Goal: Transaction & Acquisition: Purchase product/service

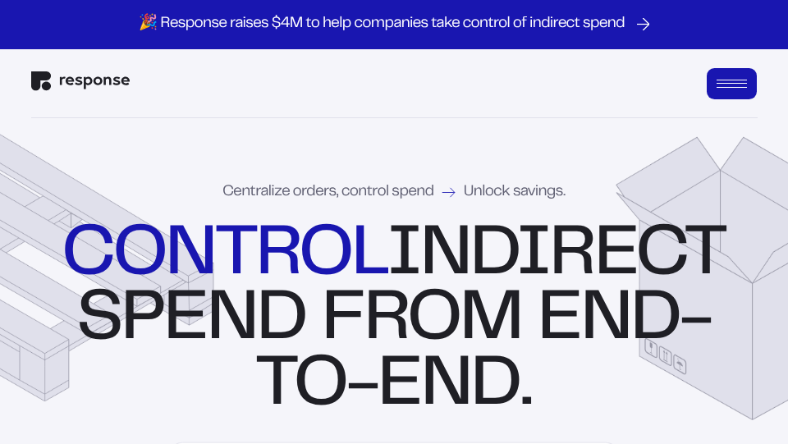
click at [725, 88] on button "Open Menu" at bounding box center [732, 83] width 51 height 31
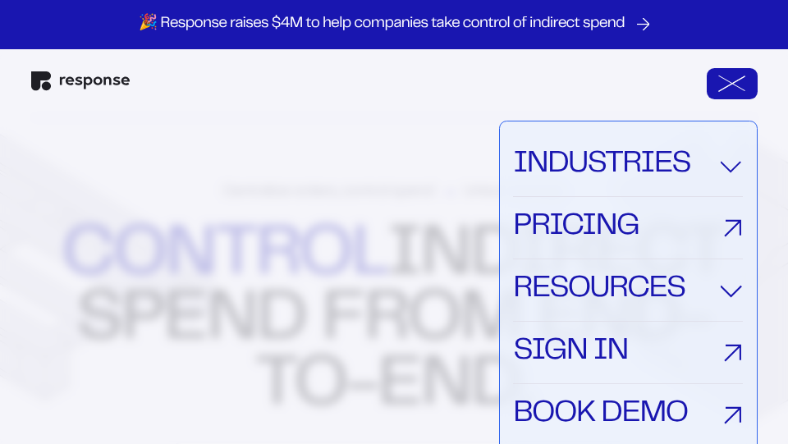
click at [585, 359] on link "Sign In" at bounding box center [627, 353] width 229 height 62
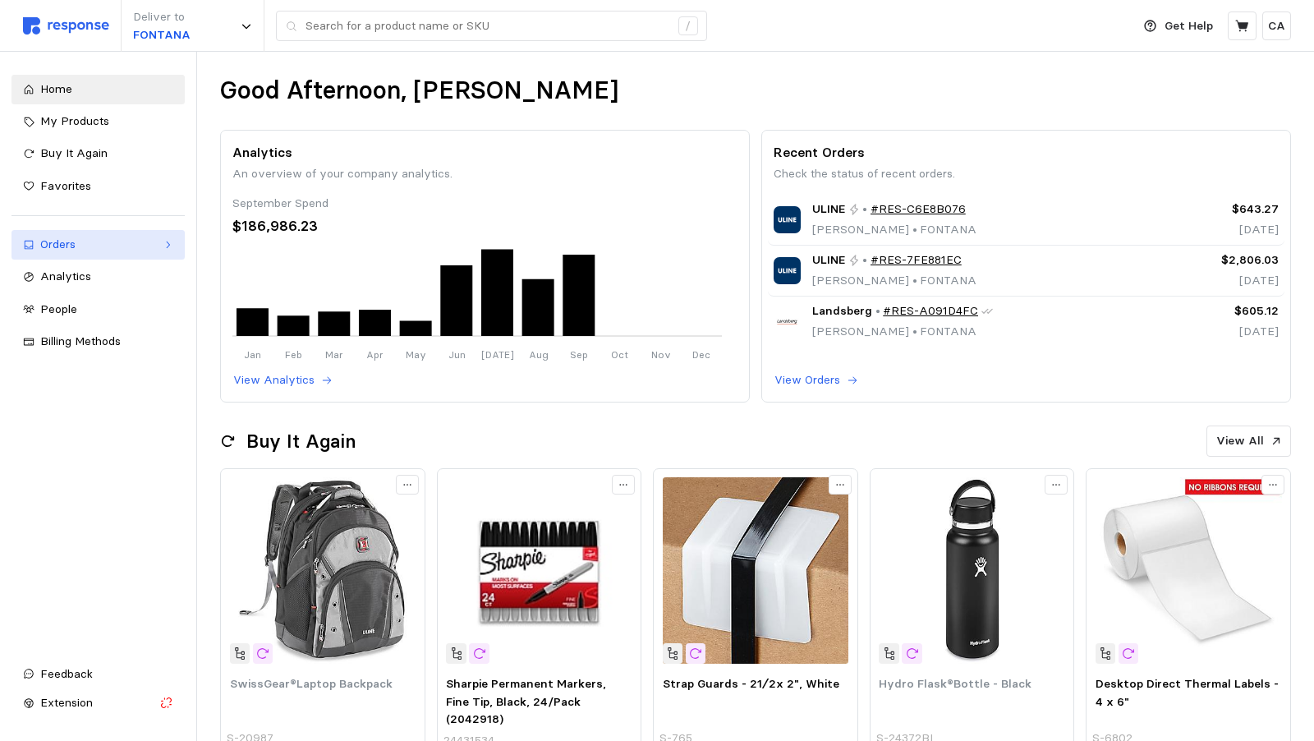
click at [101, 241] on div "Orders" at bounding box center [98, 245] width 116 height 18
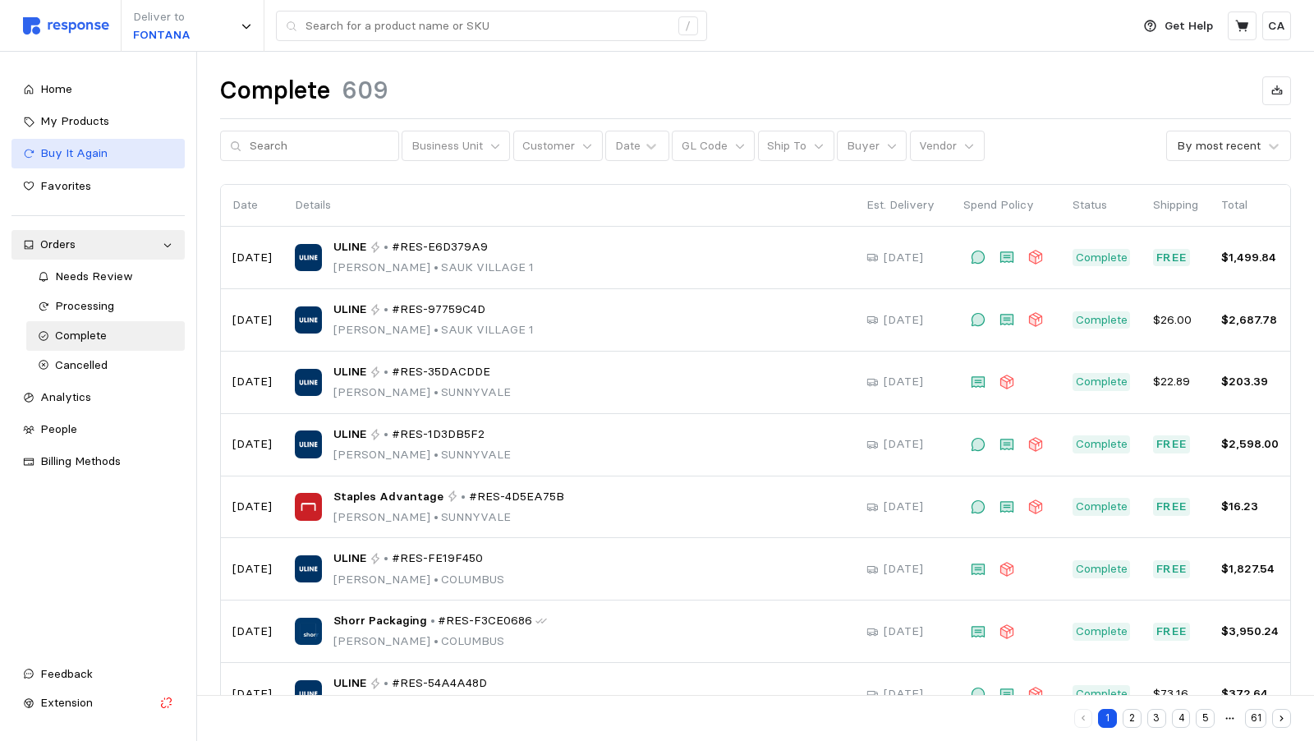
click at [74, 151] on span "Buy It Again" at bounding box center [73, 152] width 67 height 15
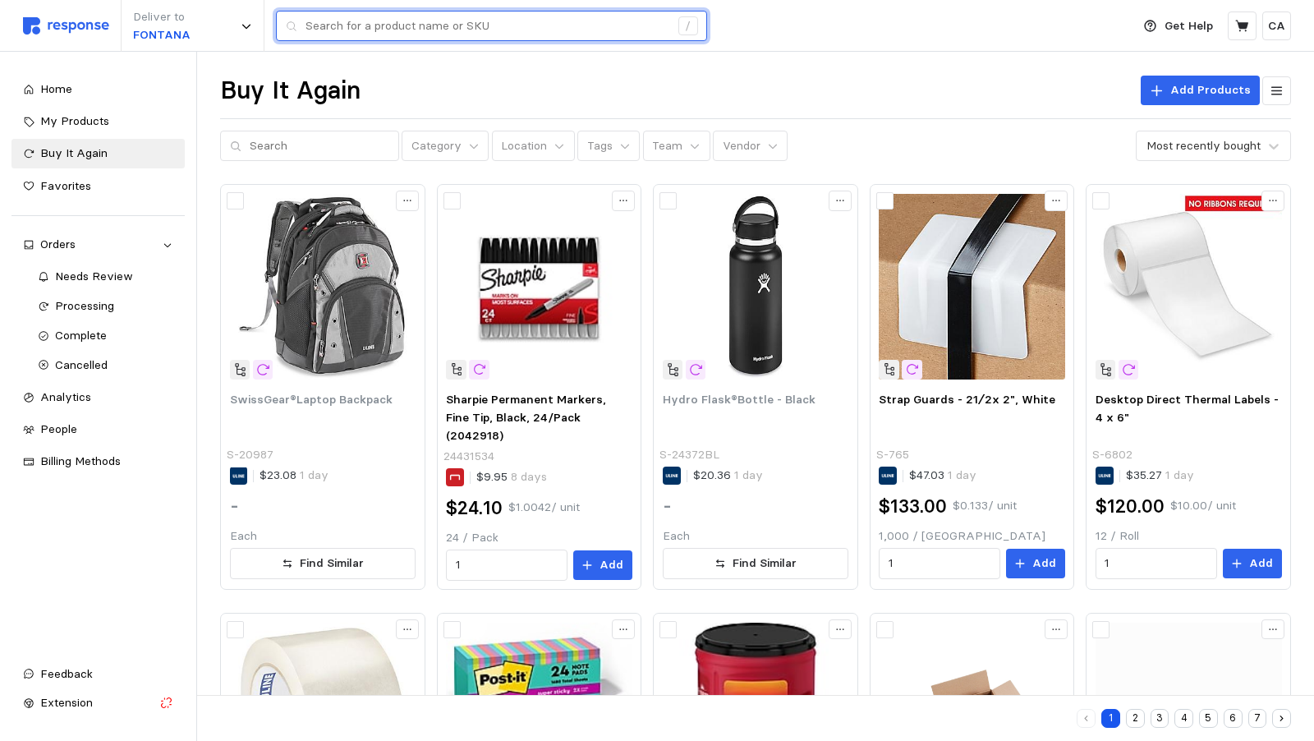
click at [491, 22] on input "text" at bounding box center [487, 26] width 364 height 30
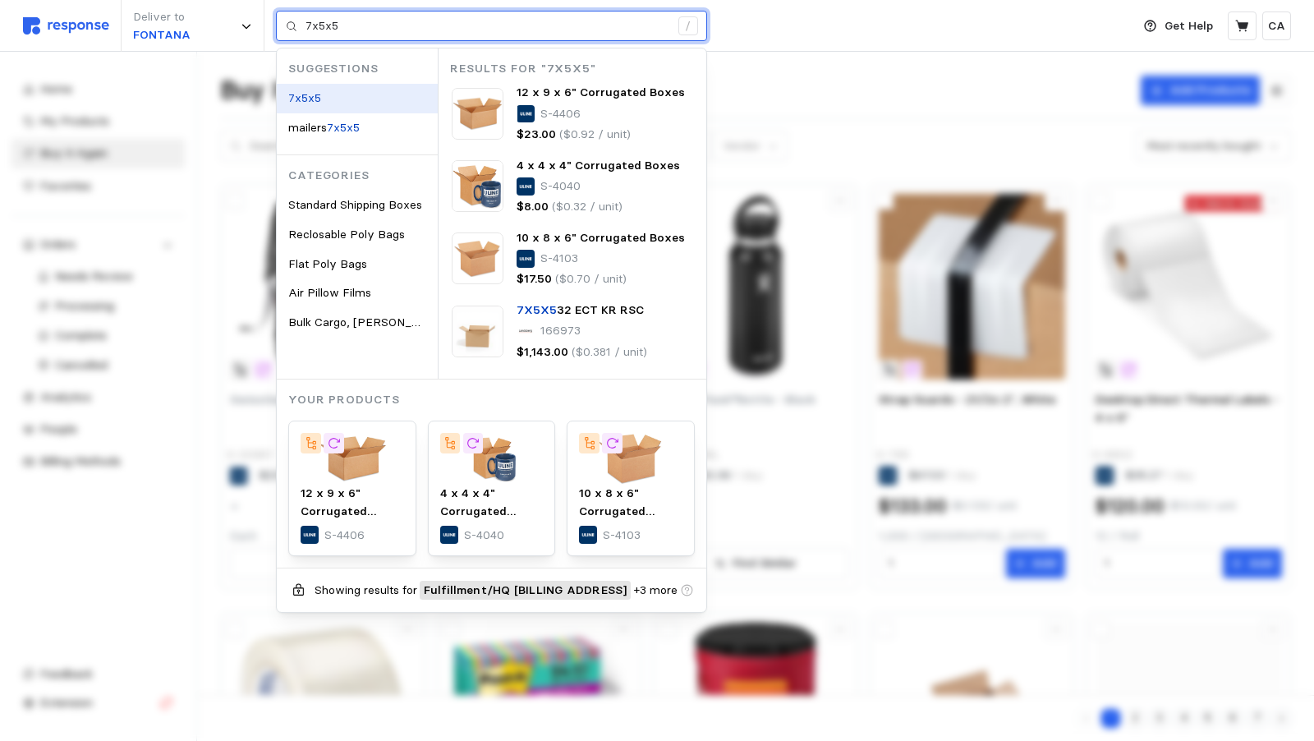
click at [317, 91] on mark "7x5x5" at bounding box center [304, 97] width 33 height 15
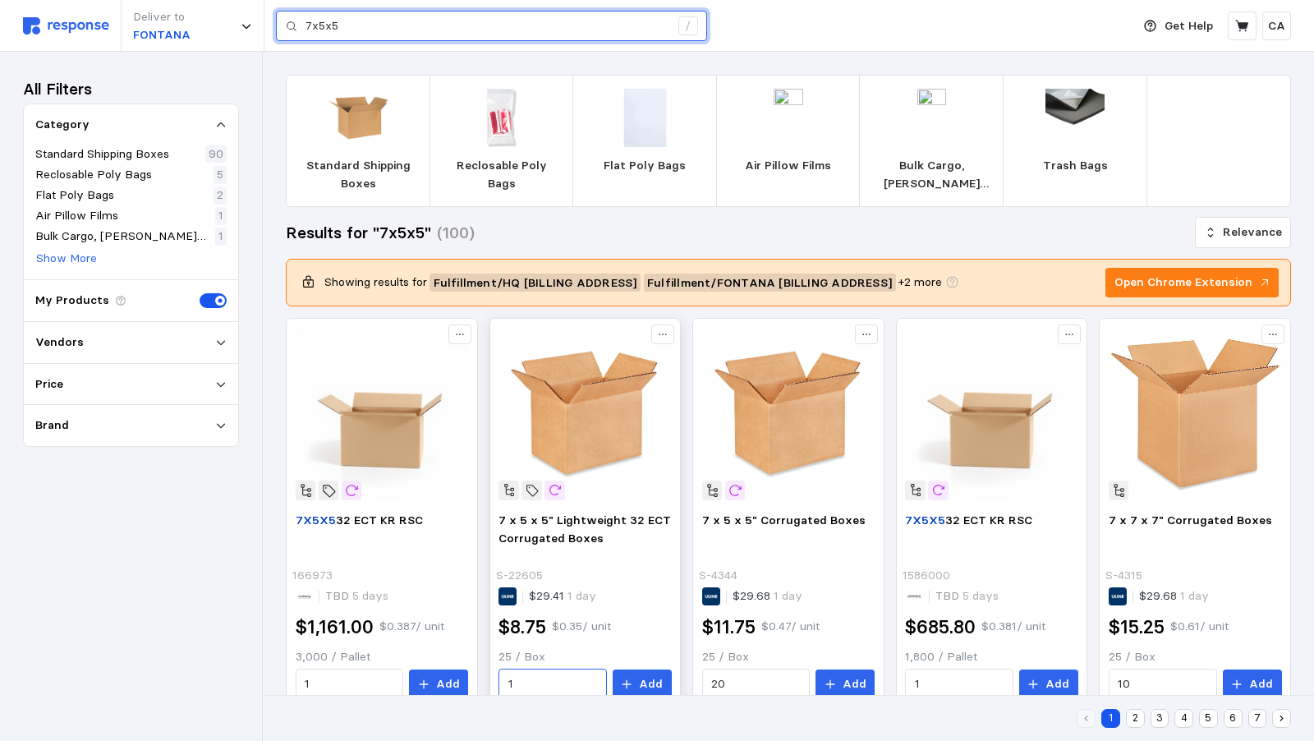
type input "7x5x5"
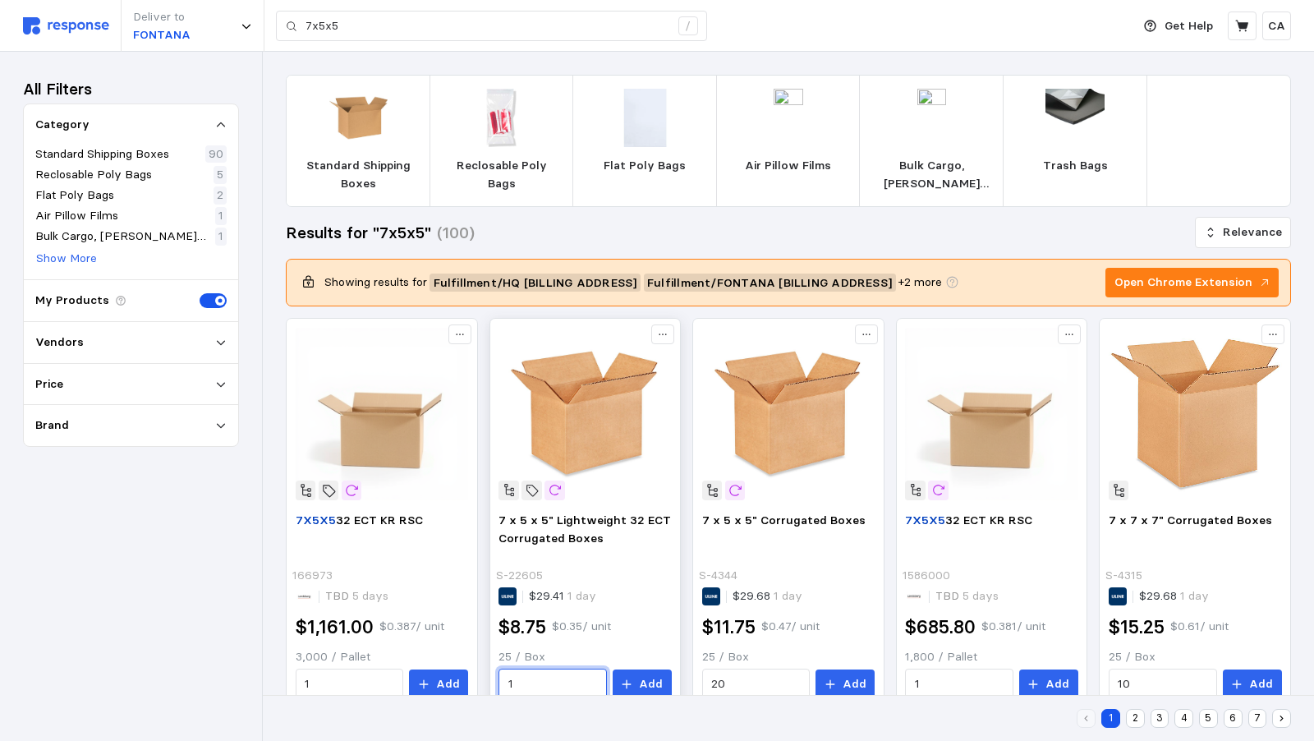
click at [598, 669] on input "1" at bounding box center [553, 684] width 90 height 30
click at [714, 714] on div "1 2 3 4 5 6 7" at bounding box center [788, 718] width 1005 height 34
click at [587, 669] on input "1" at bounding box center [553, 684] width 90 height 30
type input "1"
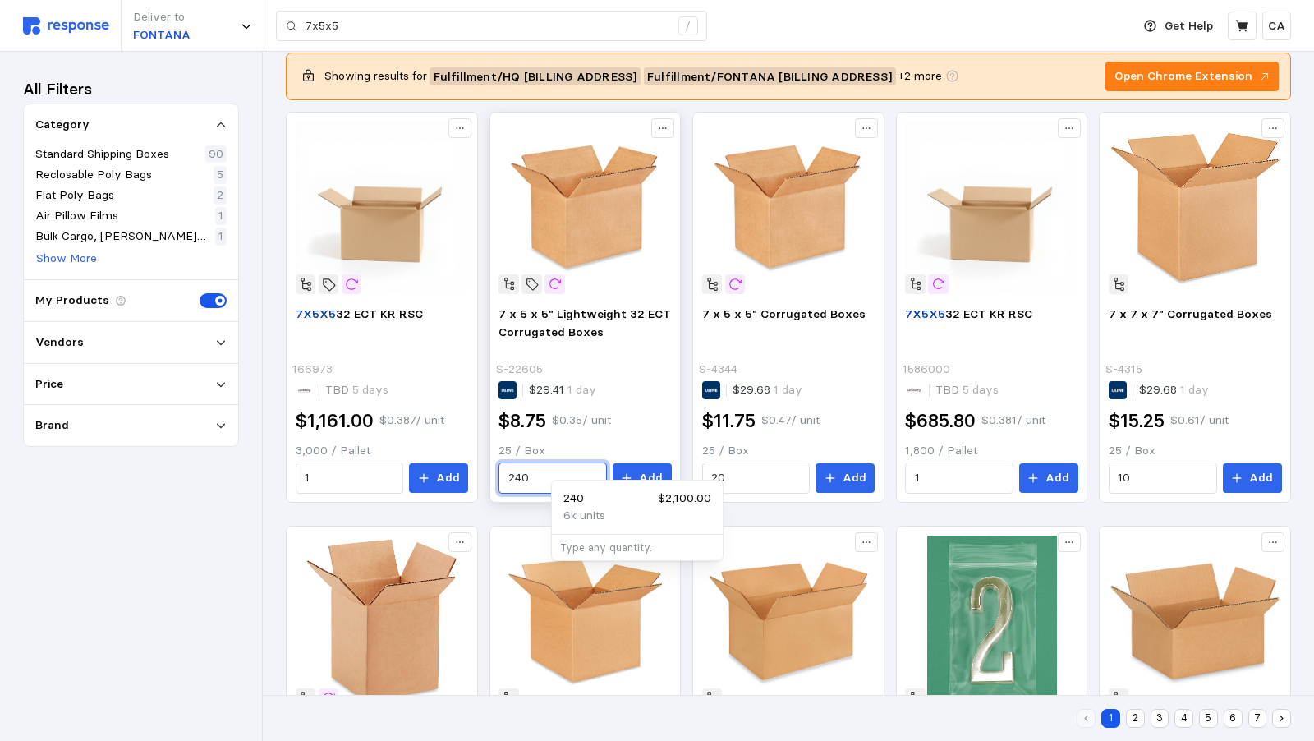
scroll to position [209, 0]
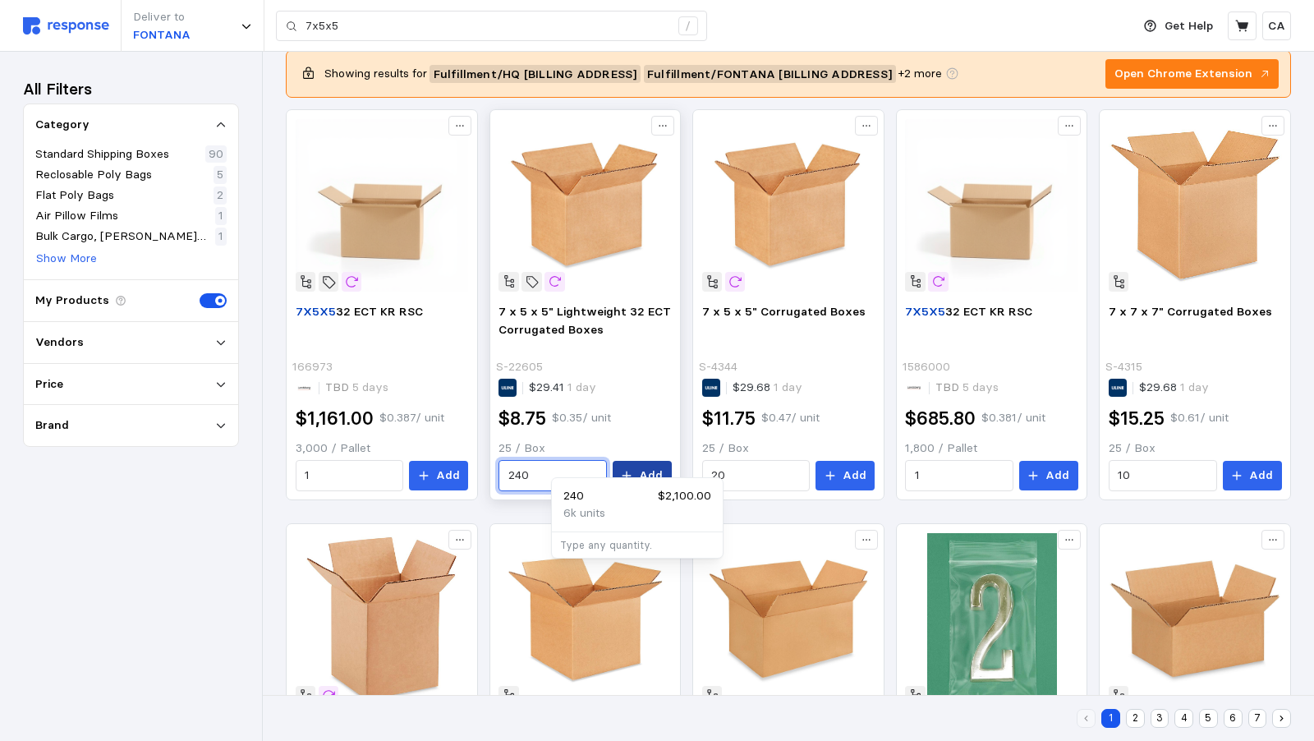
type input "240"
click at [672, 461] on button "Add" at bounding box center [642, 476] width 59 height 30
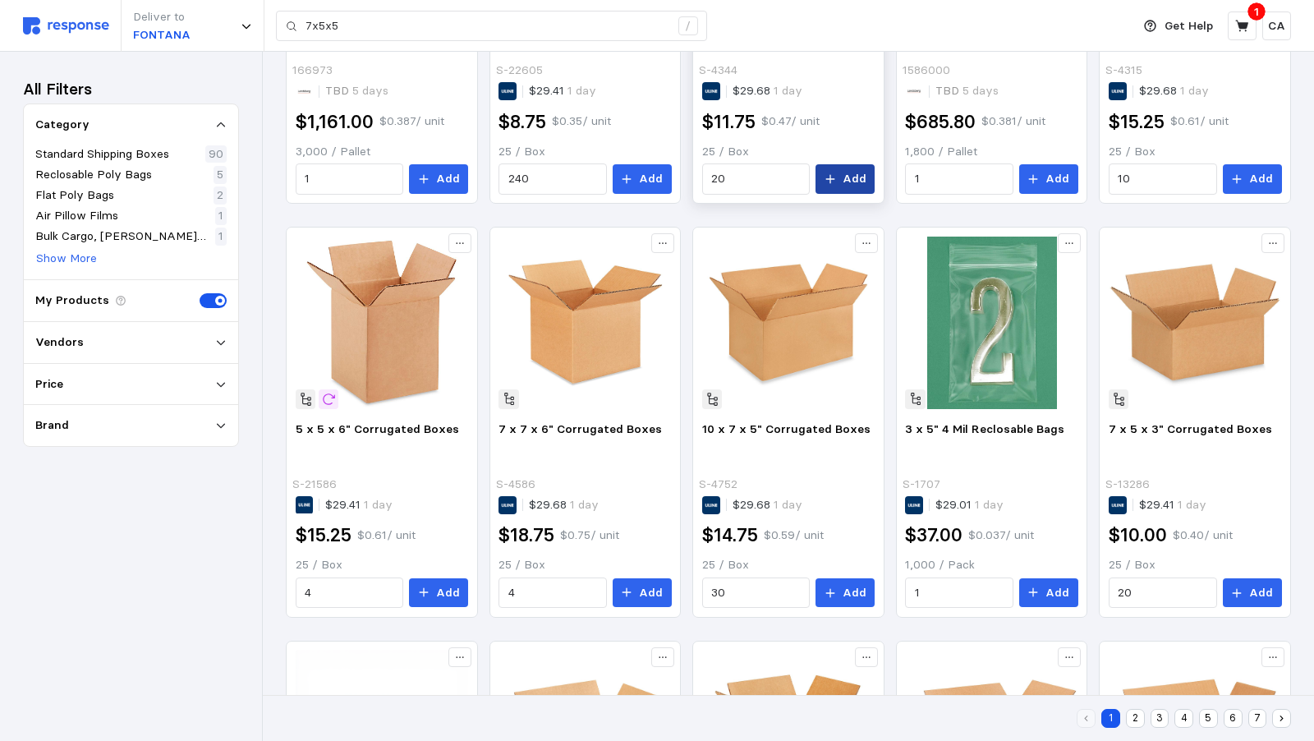
scroll to position [0, 0]
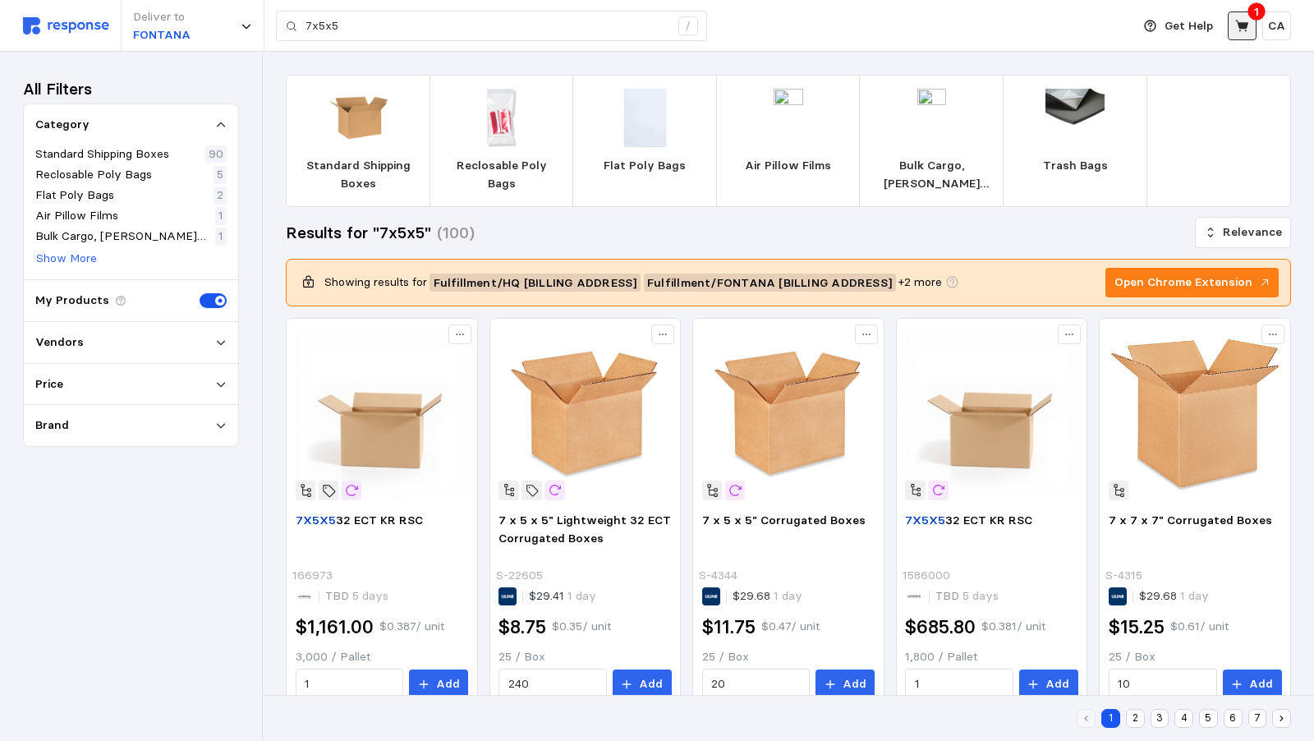
click at [1239, 26] on icon at bounding box center [1241, 25] width 13 height 11
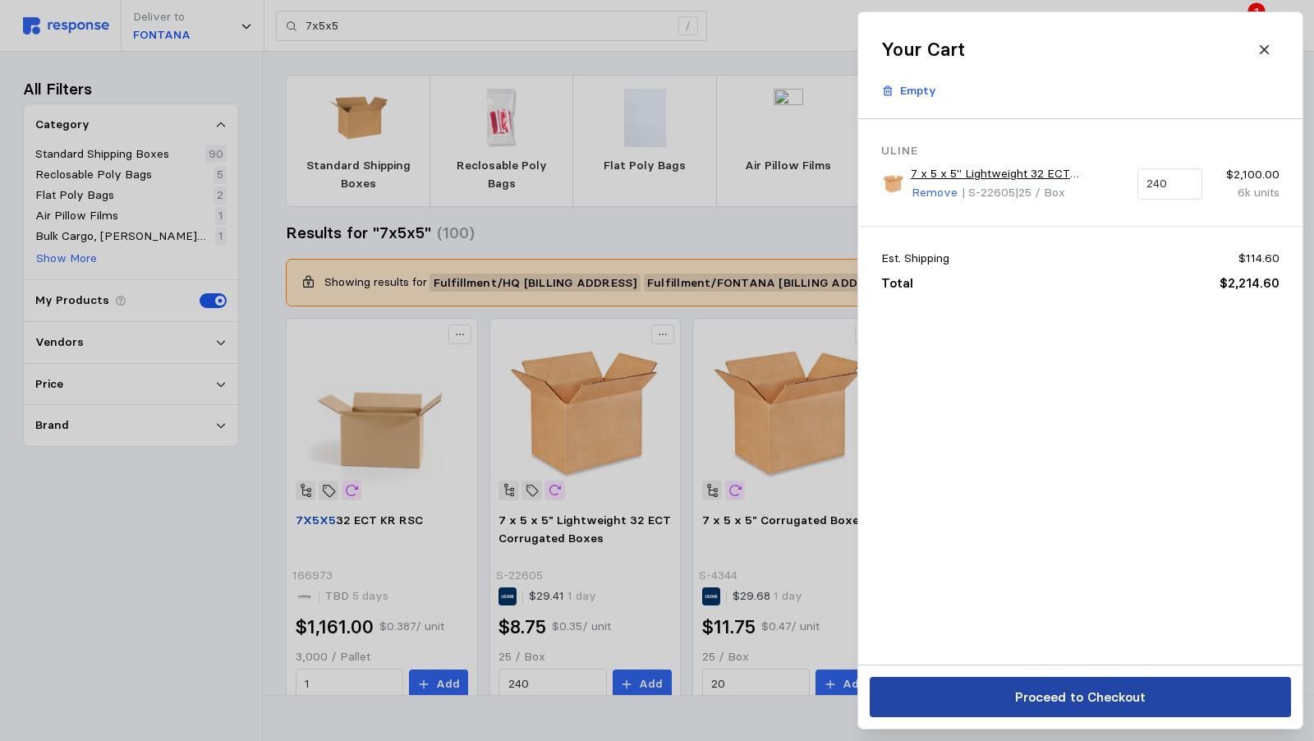
click at [1012, 695] on button "Proceed to Checkout" at bounding box center [1080, 697] width 421 height 40
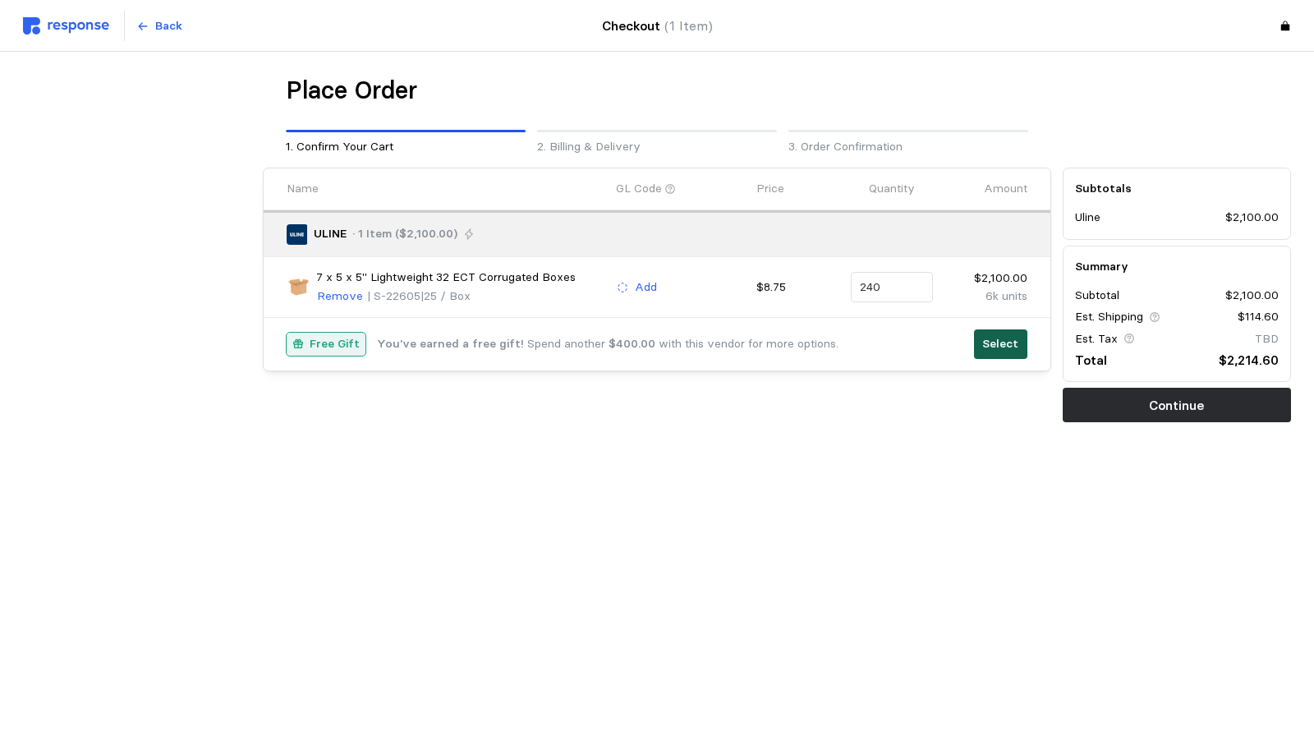
click at [982, 347] on p "Select" at bounding box center [1000, 344] width 36 height 18
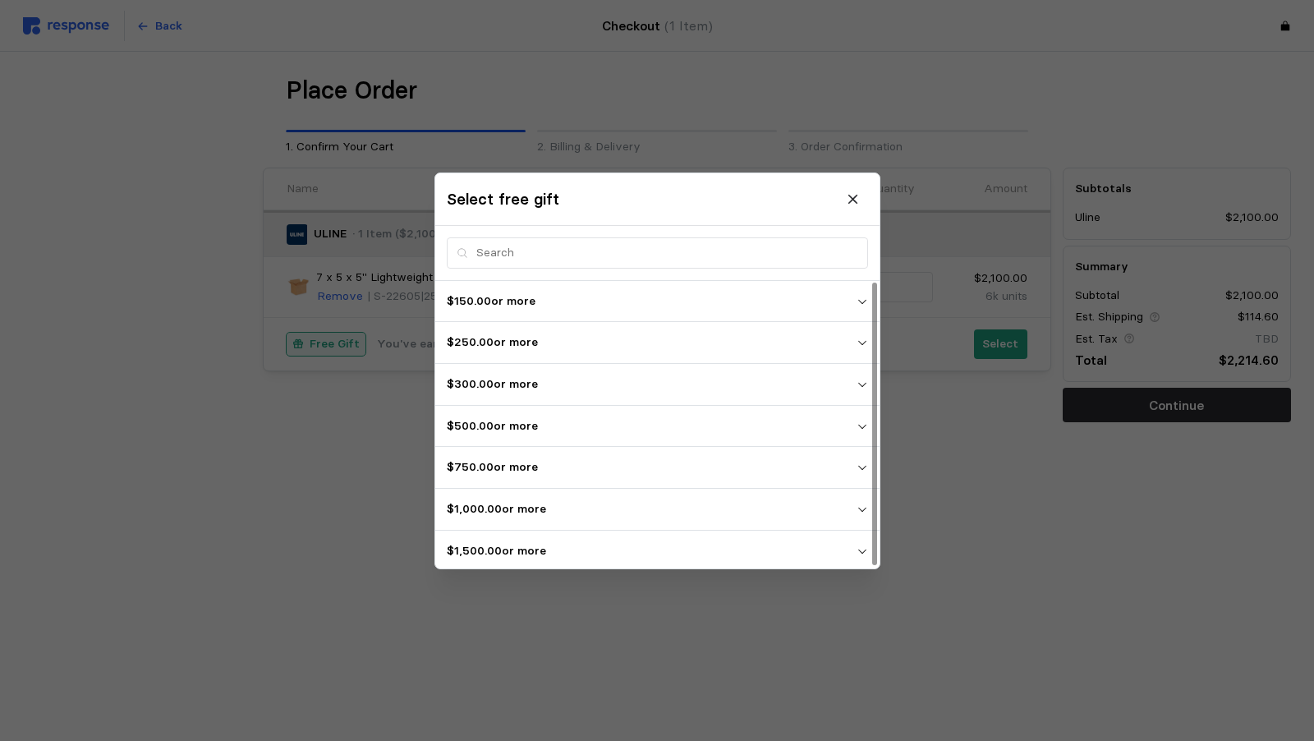
click at [504, 546] on p "$1,500.00 or more" at bounding box center [652, 550] width 410 height 18
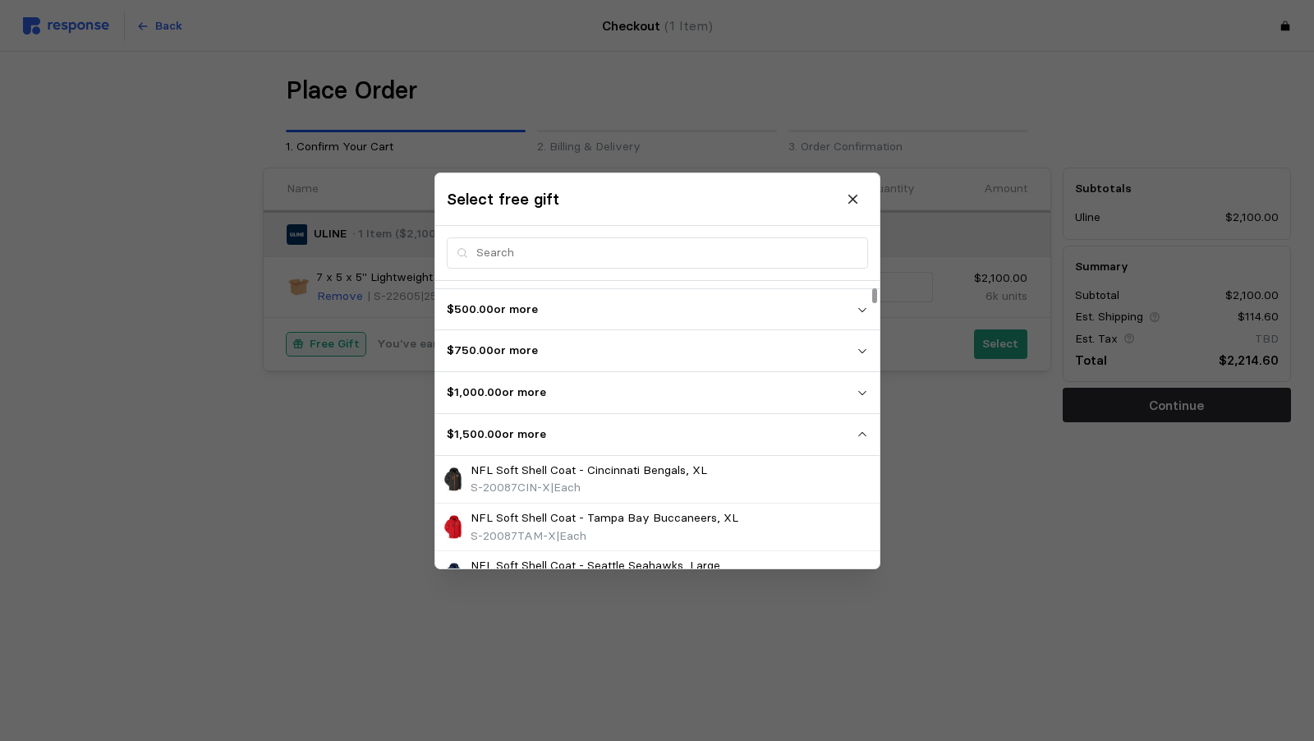
scroll to position [116, 0]
click at [728, 434] on p "$1,500.00 or more" at bounding box center [652, 434] width 410 height 18
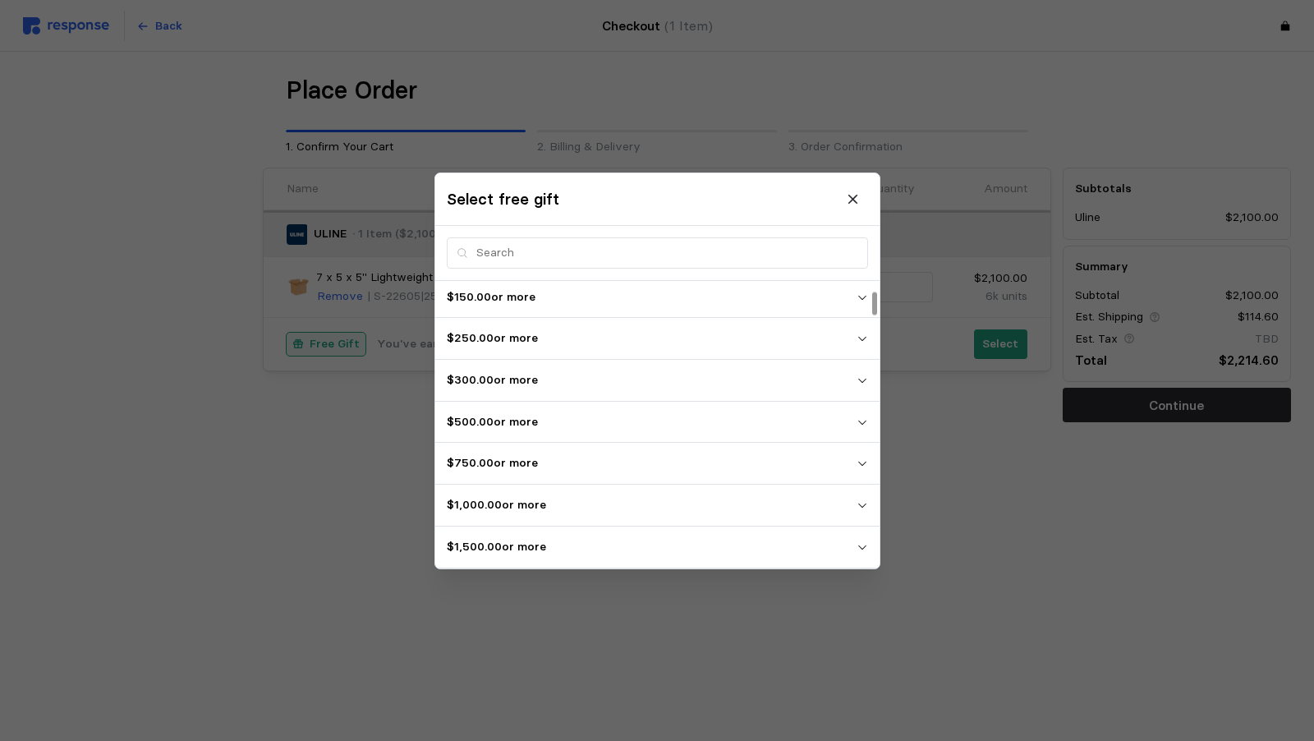
scroll to position [1, 0]
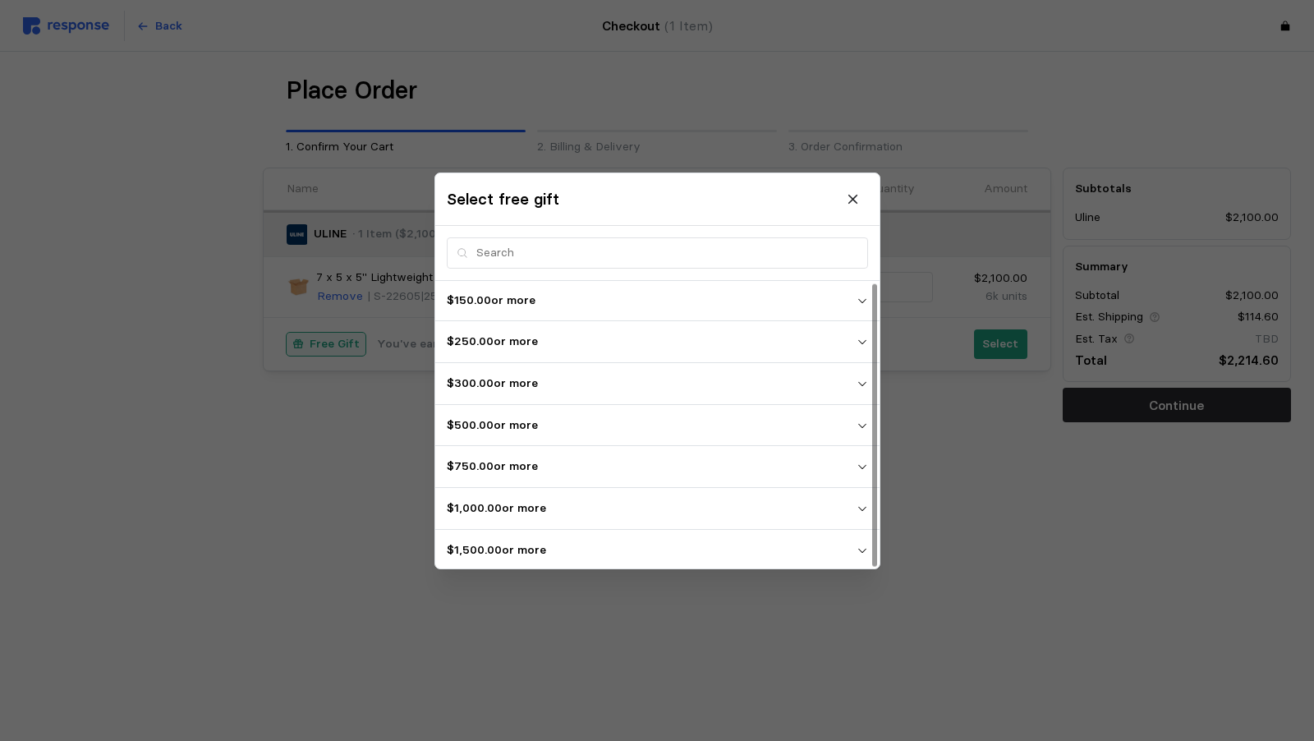
click at [691, 509] on p "$1,000.00 or more" at bounding box center [652, 508] width 410 height 18
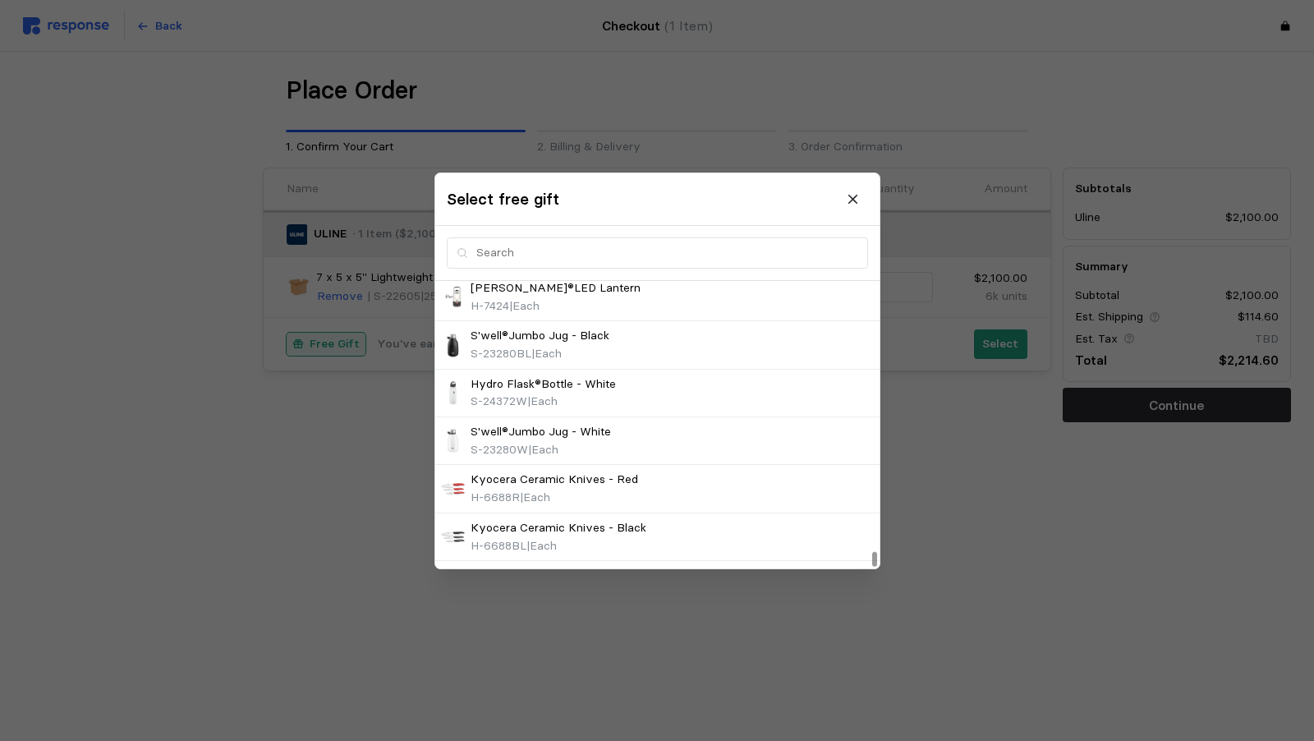
scroll to position [6949, 0]
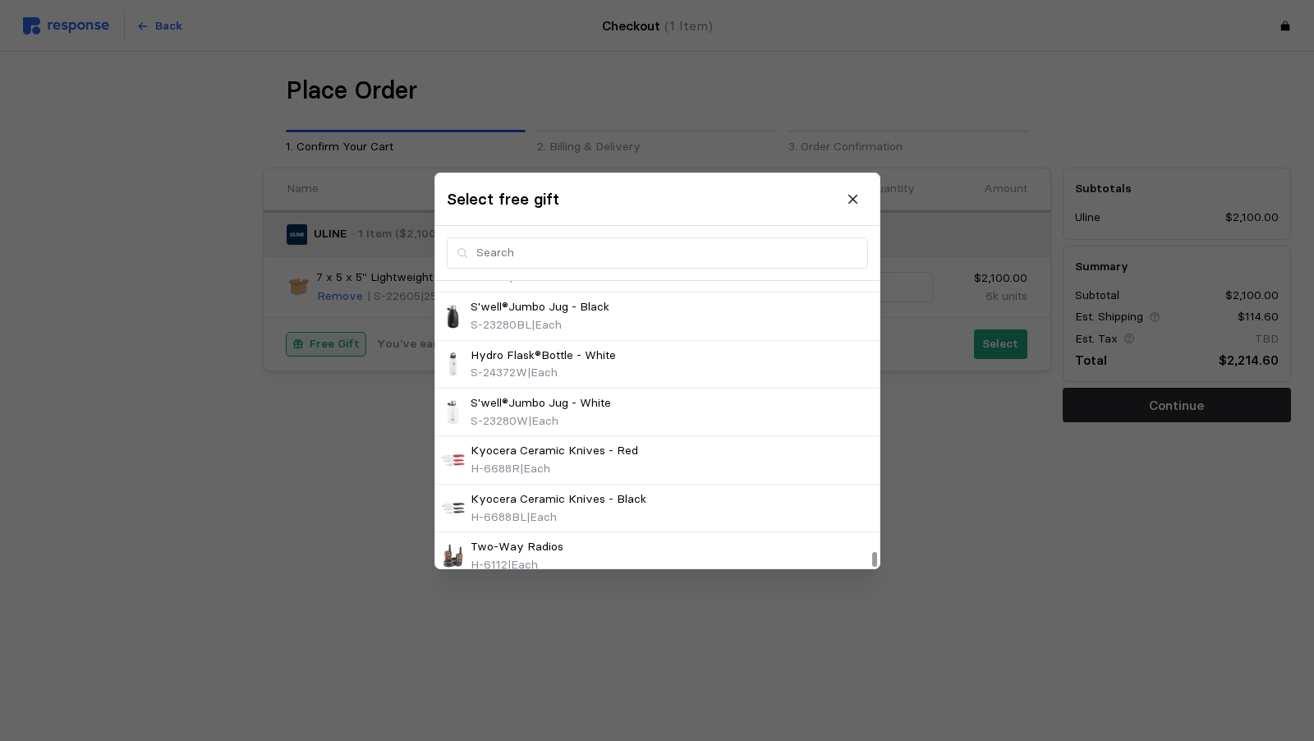
click at [573, 591] on p "$1,500.00 or more" at bounding box center [652, 600] width 410 height 18
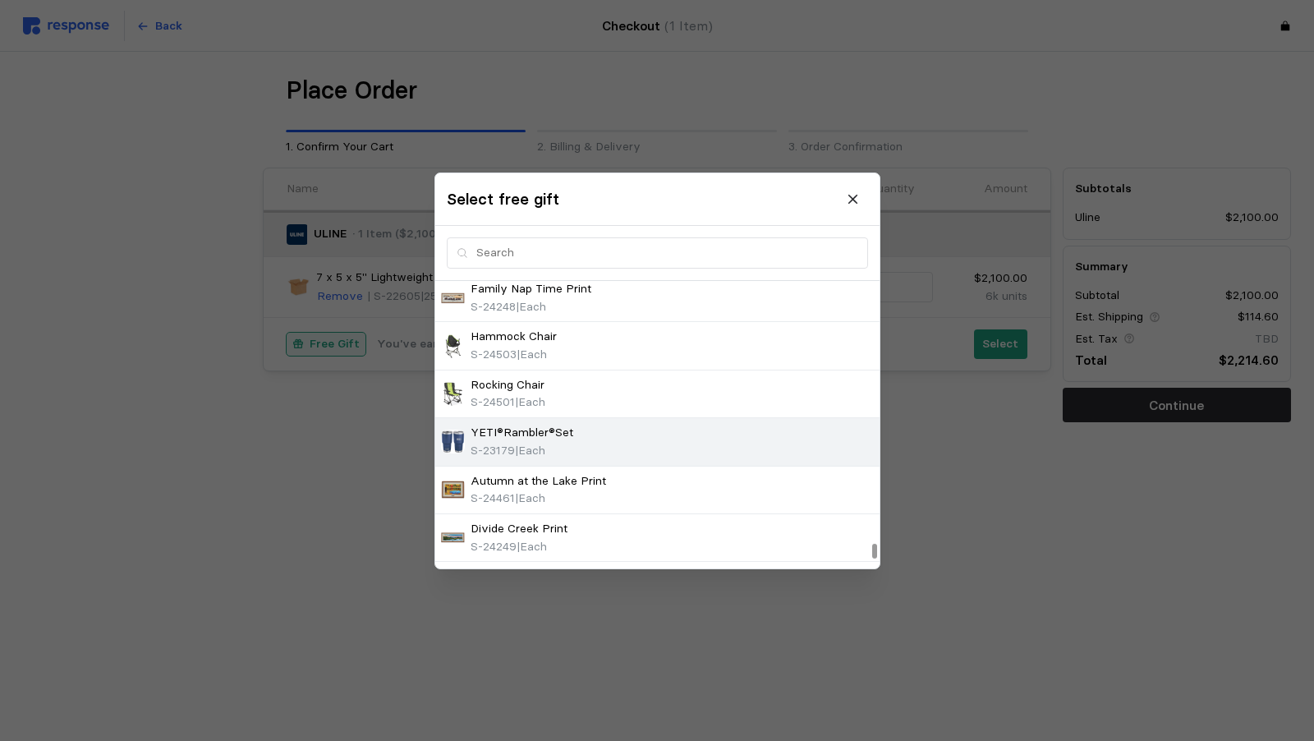
scroll to position [11998, 0]
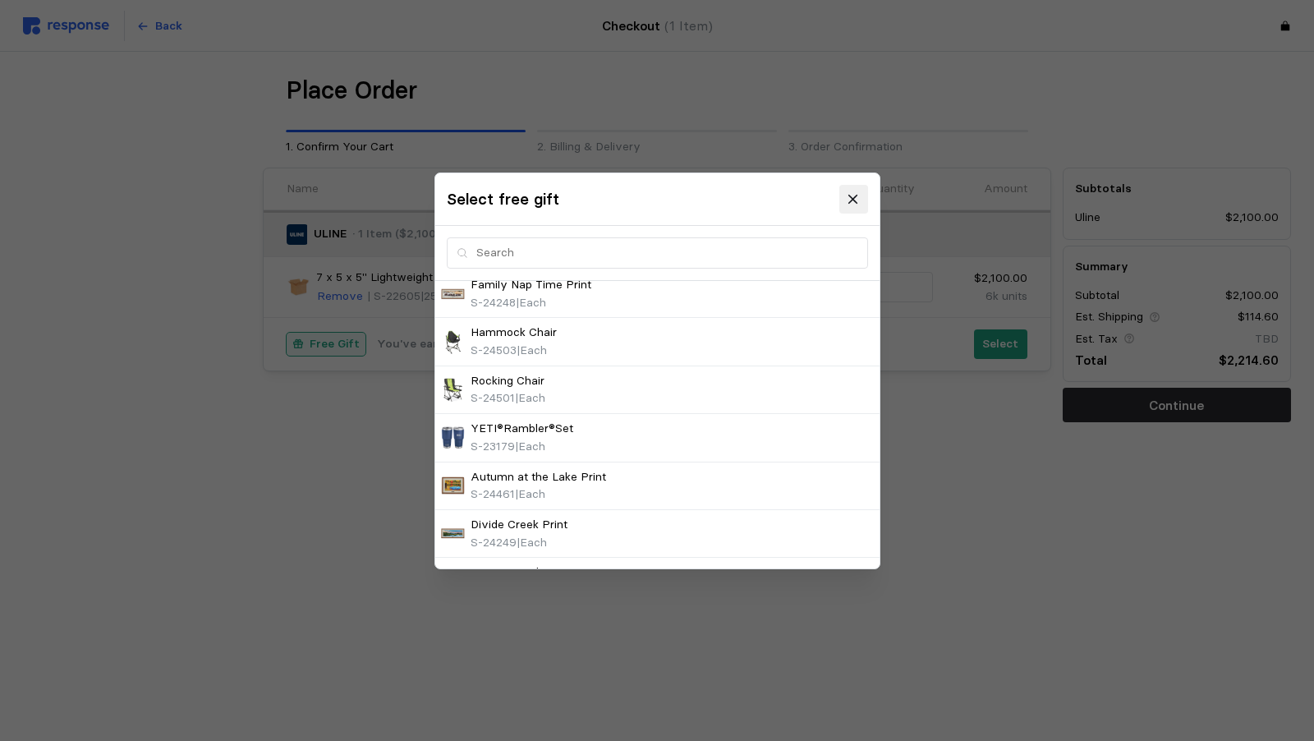
click at [856, 195] on icon at bounding box center [852, 198] width 9 height 9
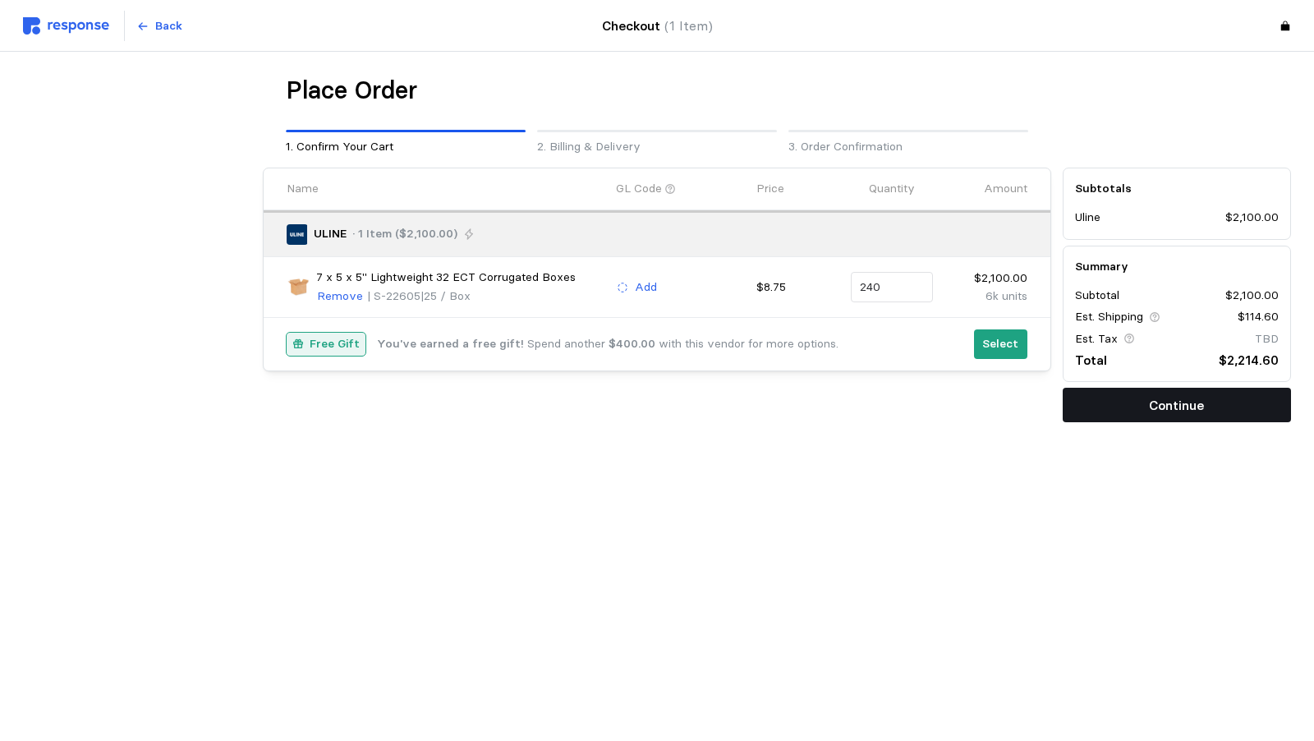
click at [1149, 401] on p "Continue" at bounding box center [1176, 405] width 55 height 21
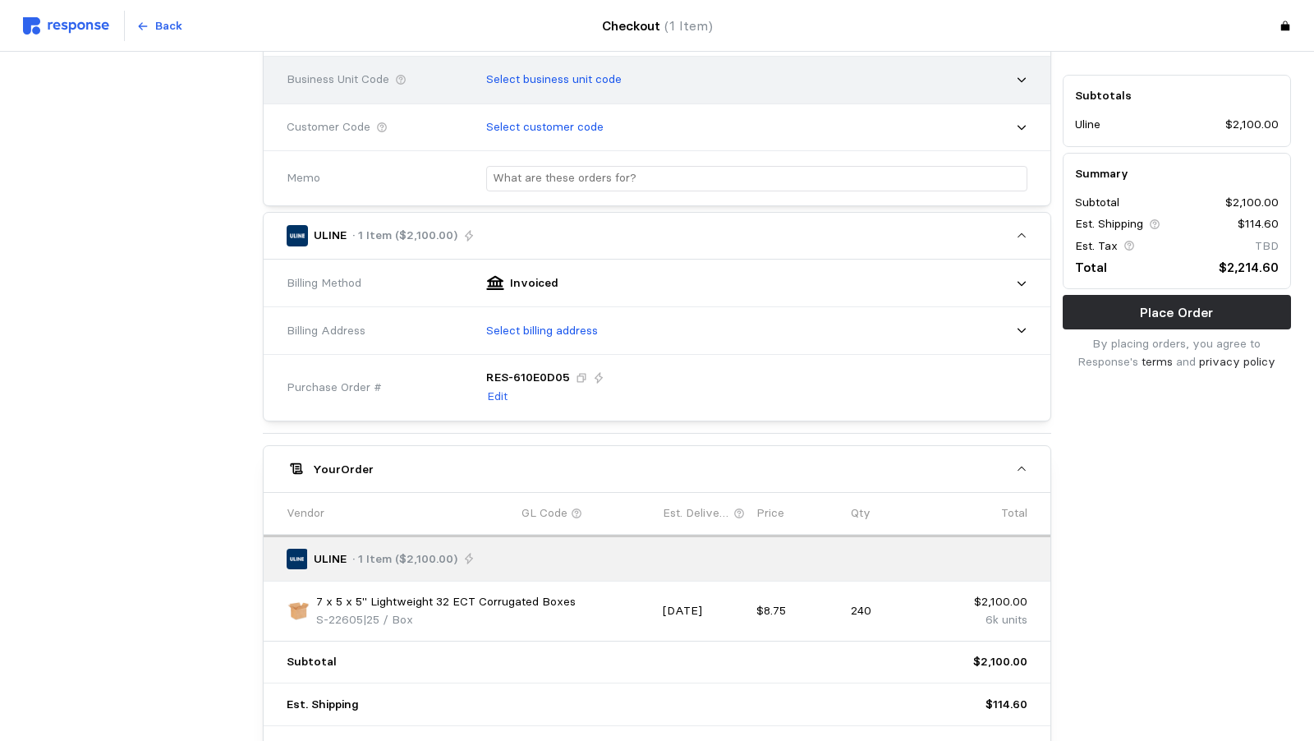
scroll to position [406, 0]
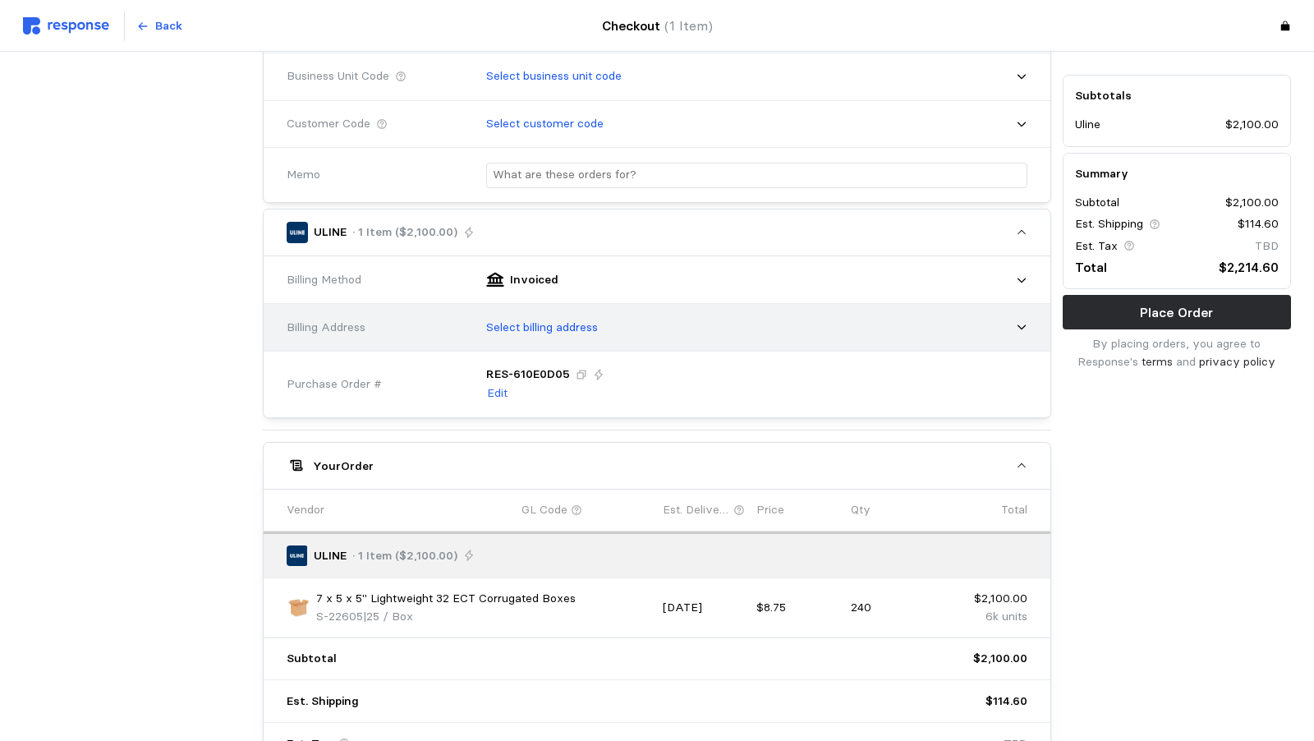
click at [475, 310] on div "Select billing address" at bounding box center [751, 327] width 553 height 41
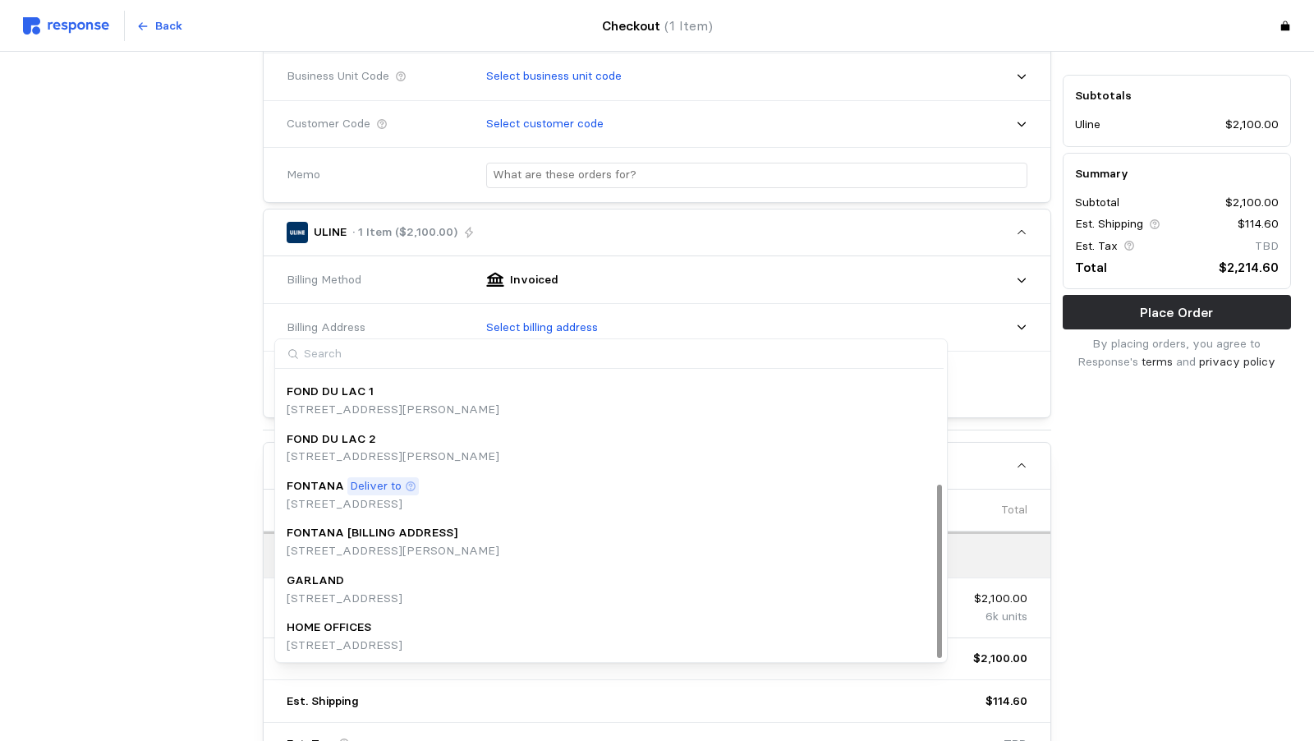
scroll to position [186, 0]
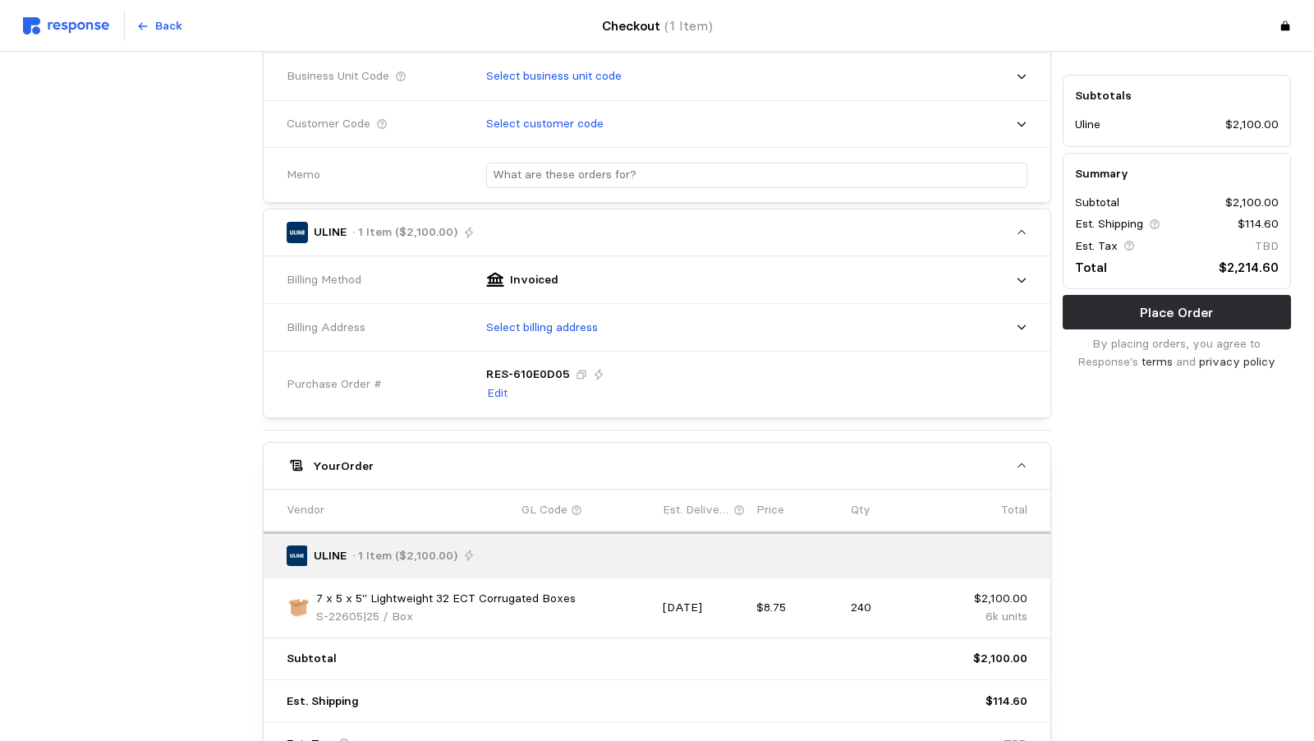
click at [362, 234] on div "ULINE · 1 Item ($2,100.00)" at bounding box center [640, 232] width 706 height 21
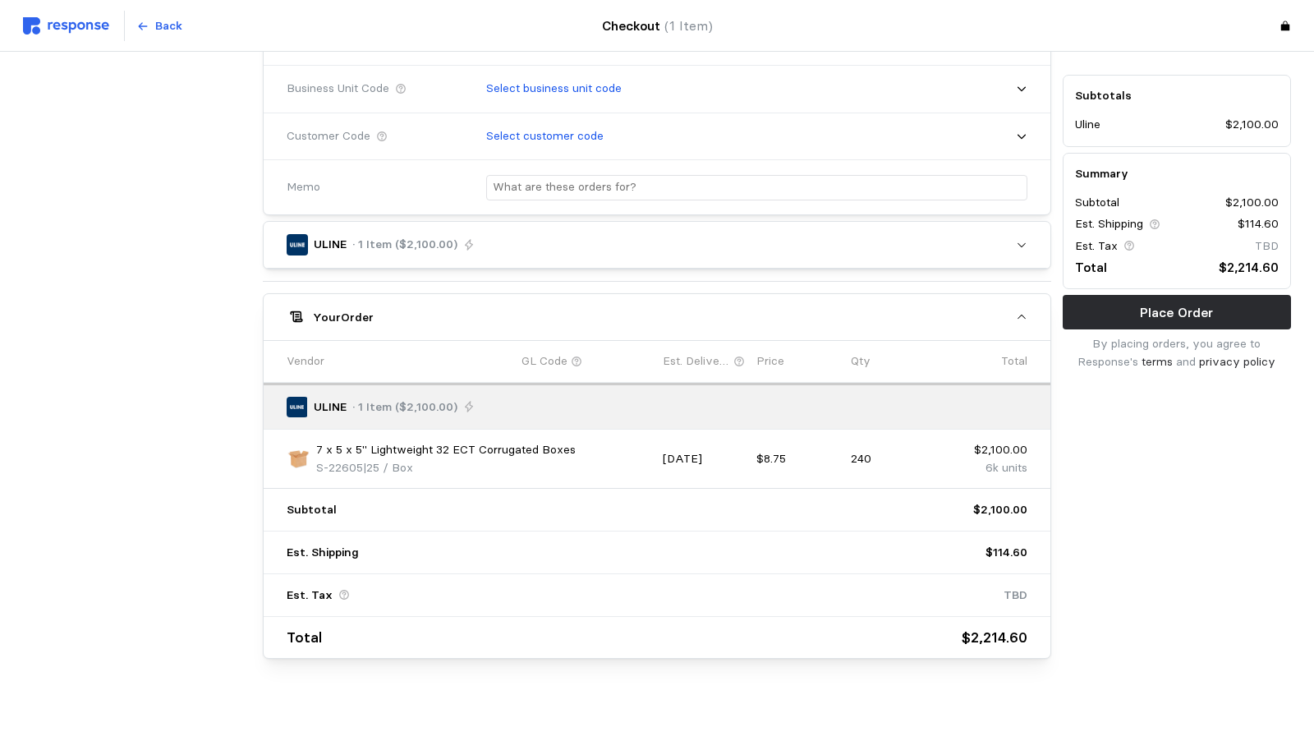
click at [362, 234] on div "ULINE · 1 Item ($2,100.00)" at bounding box center [640, 244] width 706 height 21
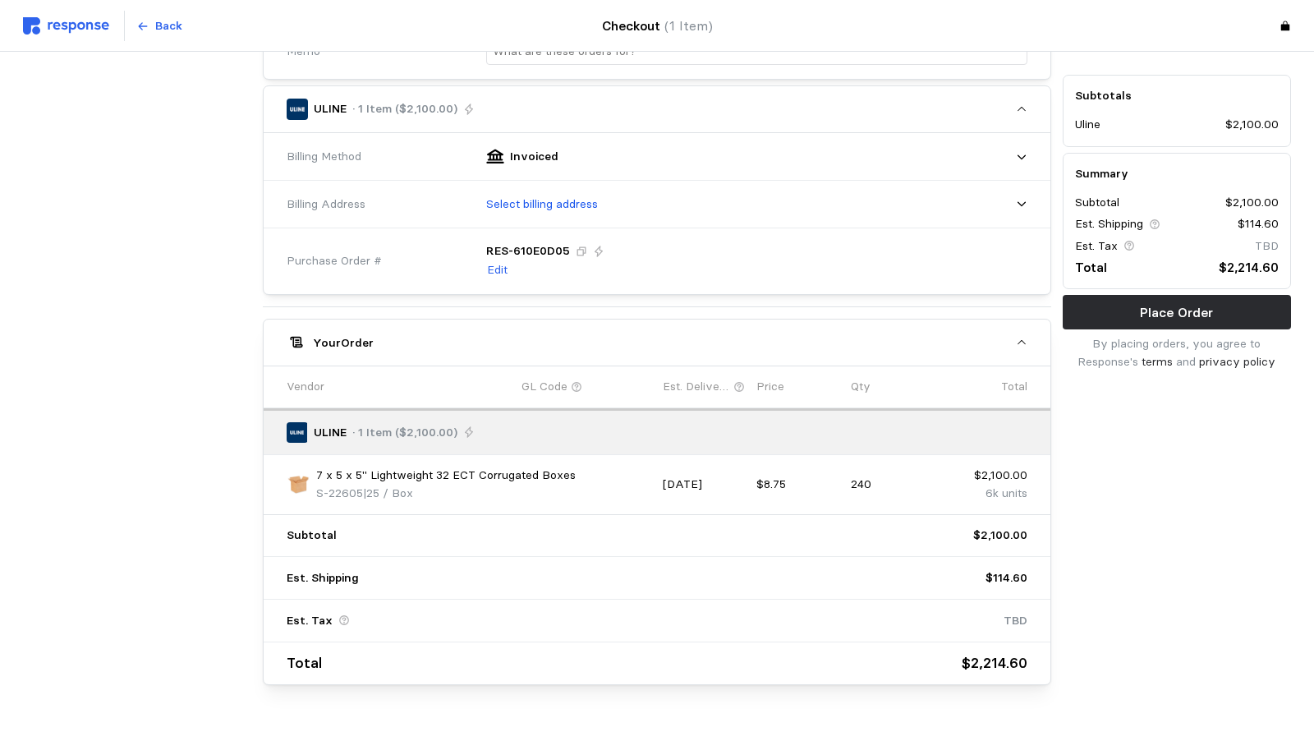
scroll to position [530, 0]
click at [577, 305] on div at bounding box center [657, 305] width 788 height 1
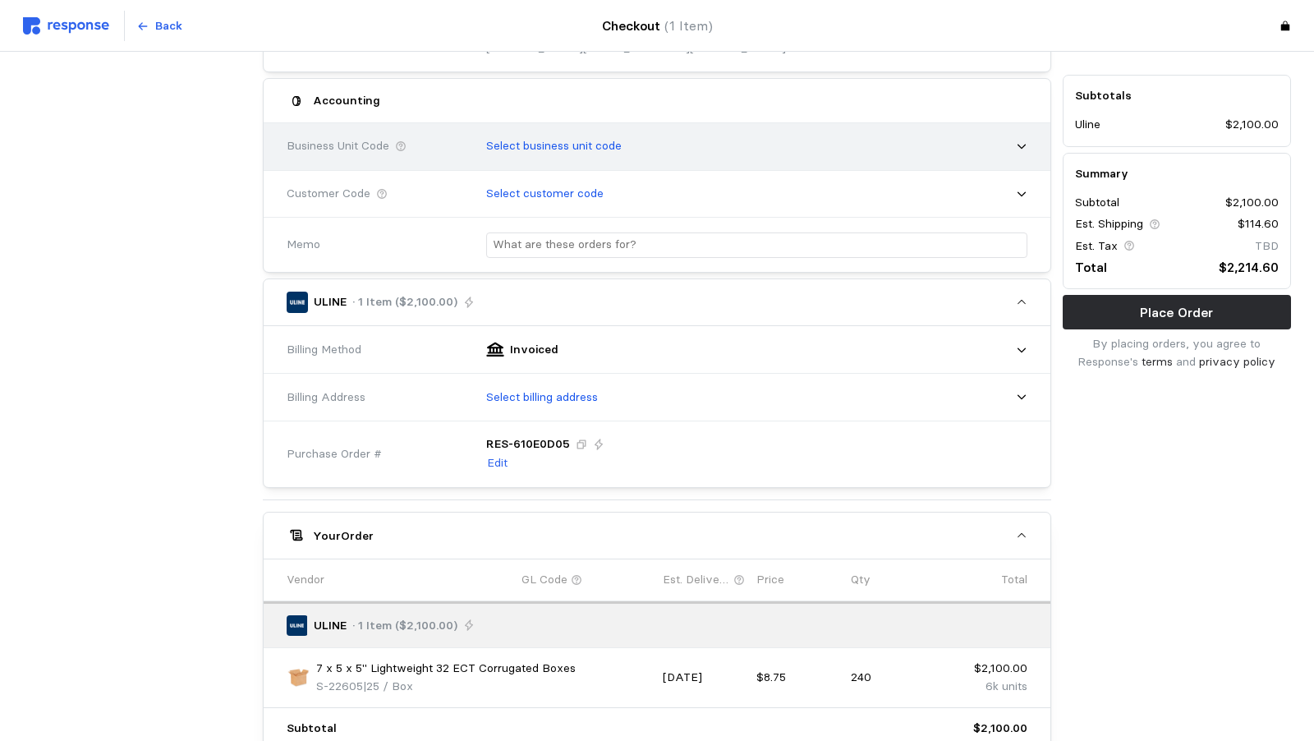
scroll to position [358, 0]
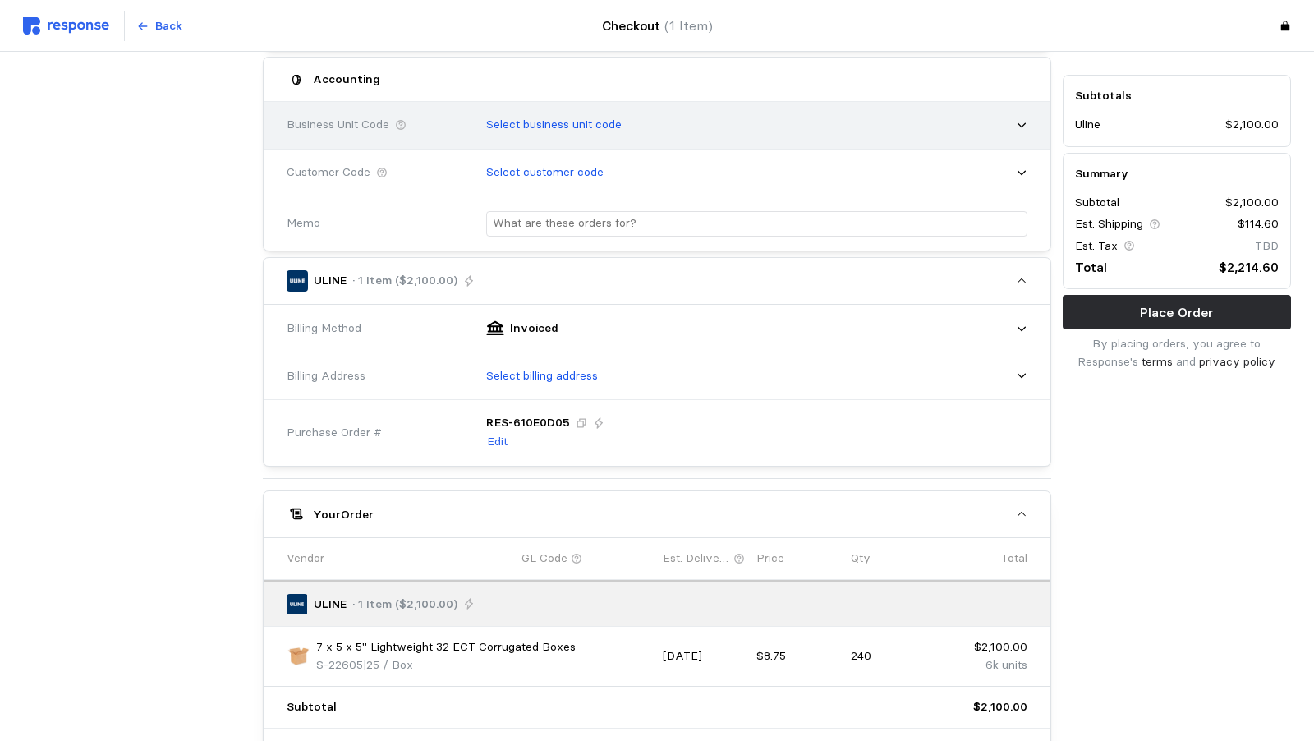
click at [486, 117] on p "Select business unit code" at bounding box center [553, 125] width 135 height 18
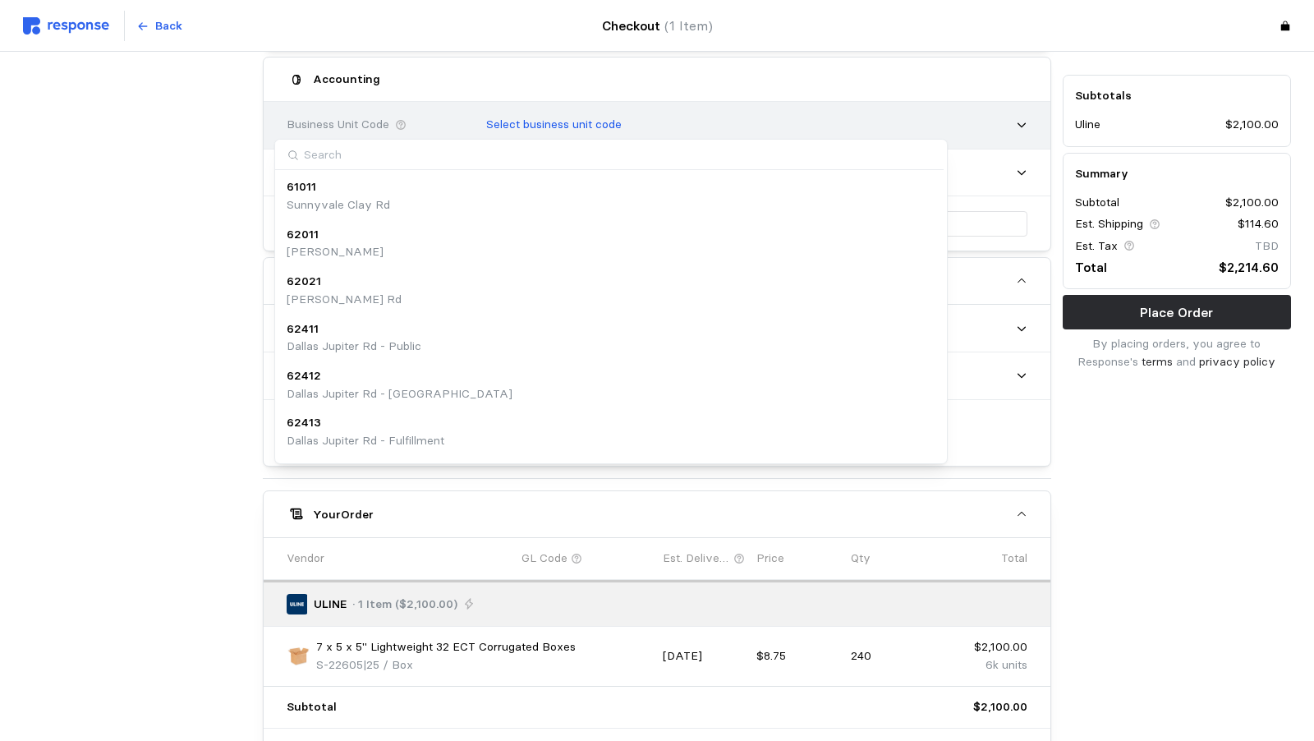
click at [486, 117] on p "Select business unit code" at bounding box center [553, 125] width 135 height 18
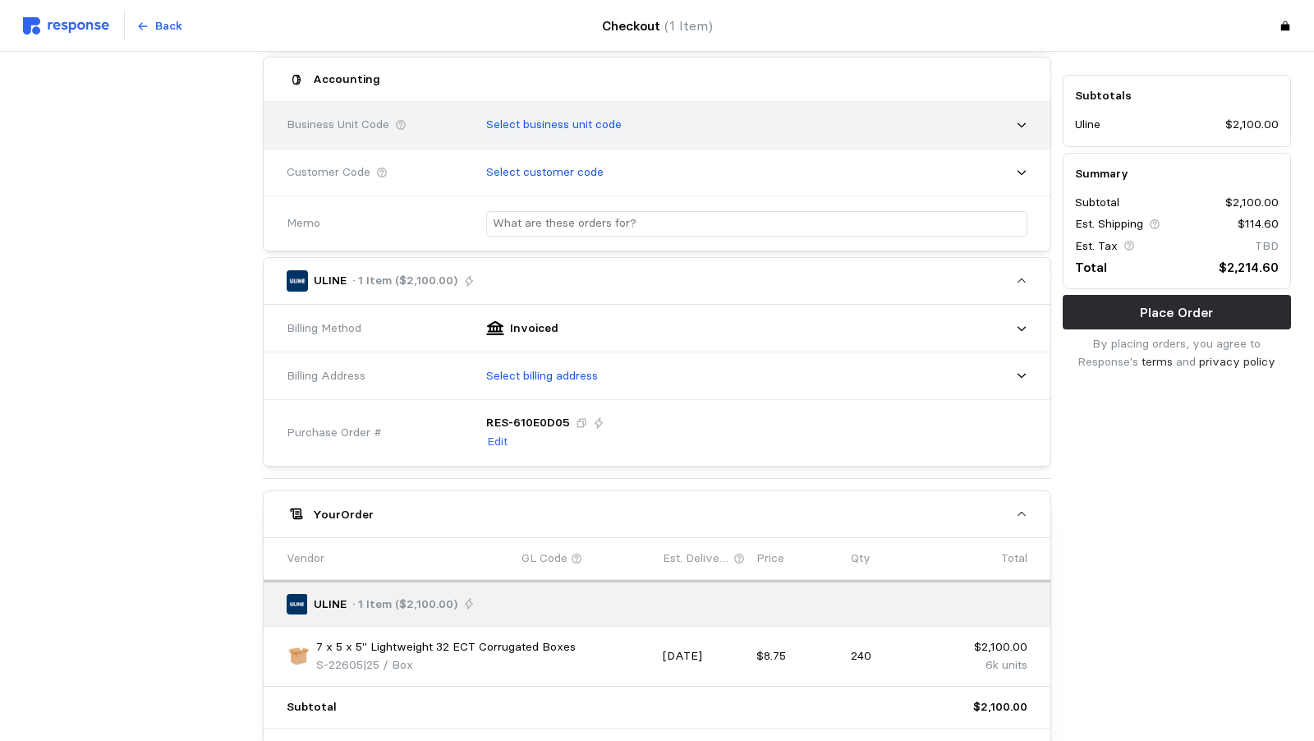
click at [486, 117] on p "Select business unit code" at bounding box center [553, 125] width 135 height 18
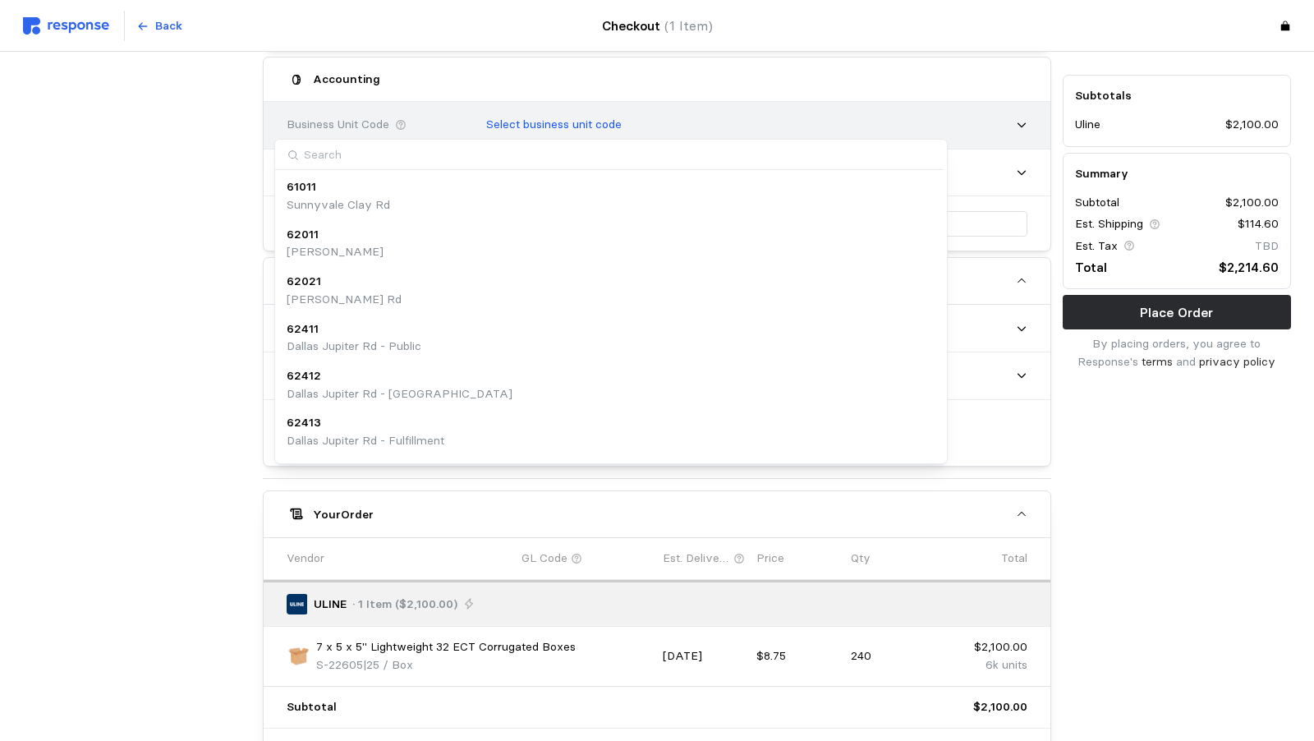
click at [486, 117] on p "Select business unit code" at bounding box center [553, 125] width 135 height 18
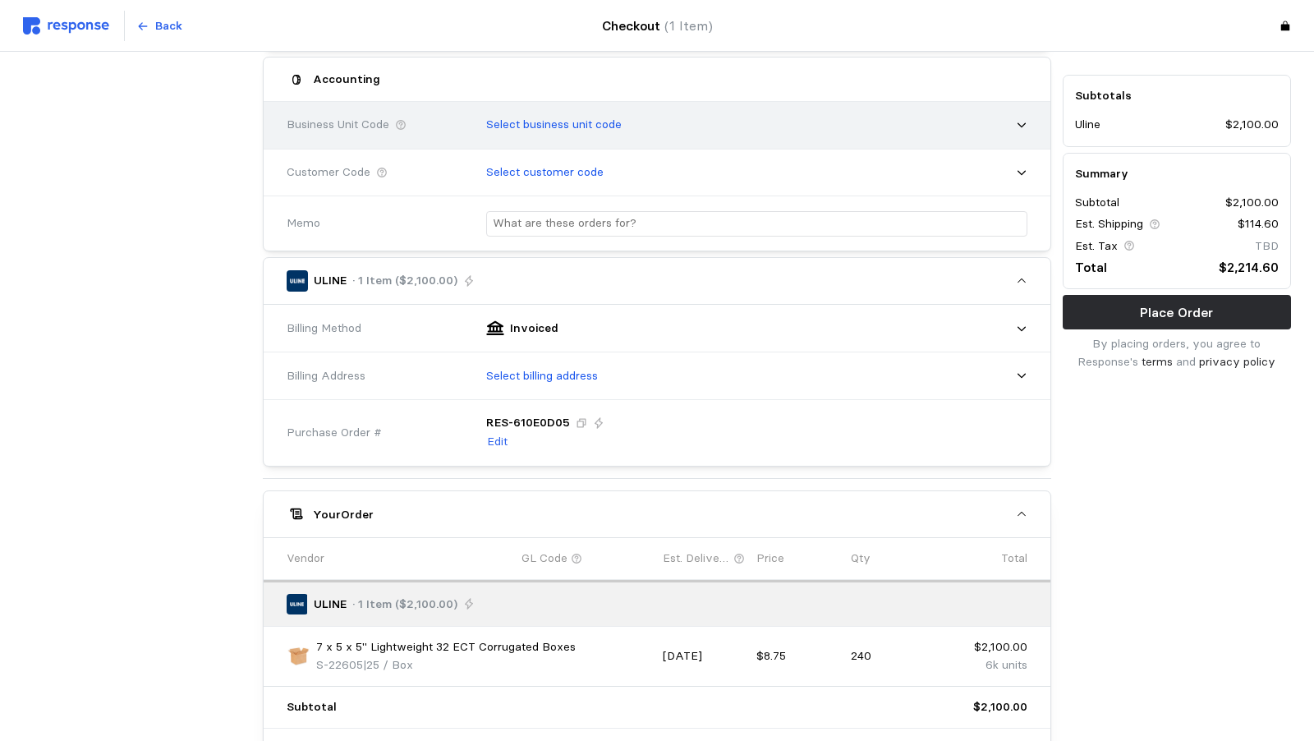
click at [486, 117] on p "Select business unit code" at bounding box center [553, 125] width 135 height 18
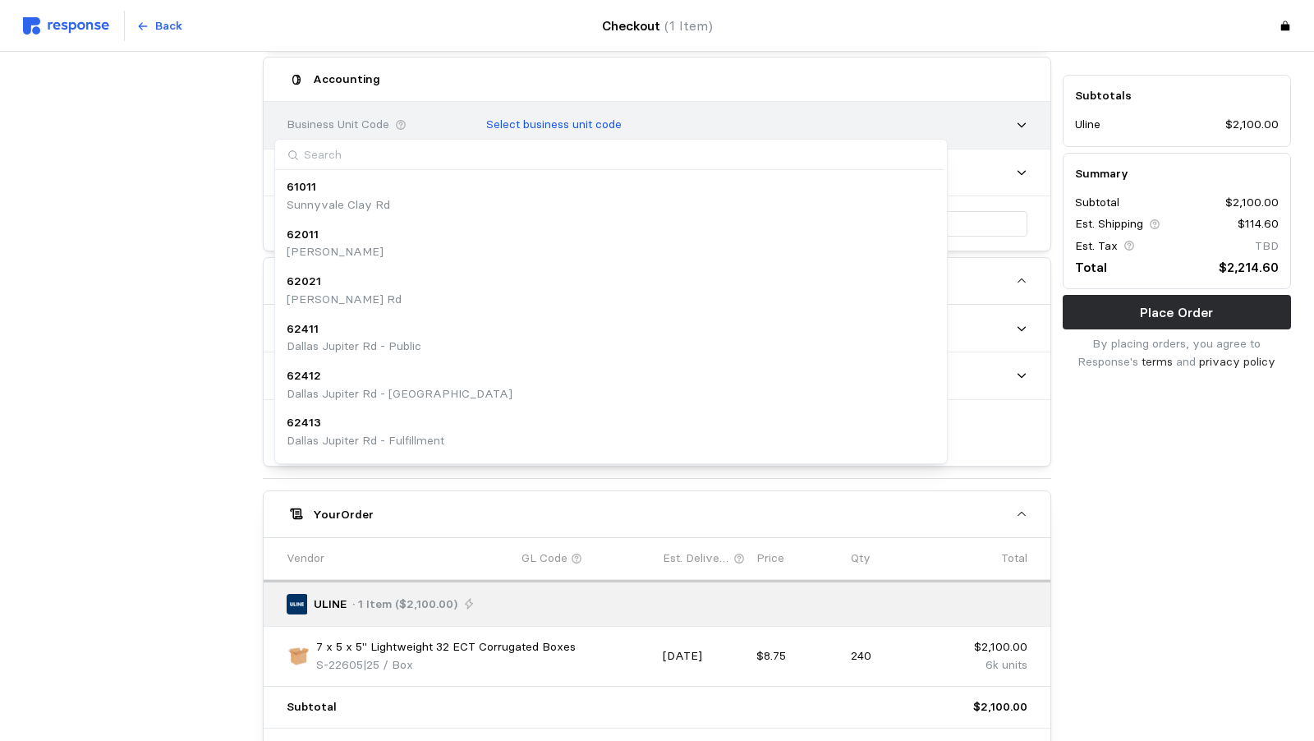
click at [486, 117] on p "Select business unit code" at bounding box center [553, 125] width 135 height 18
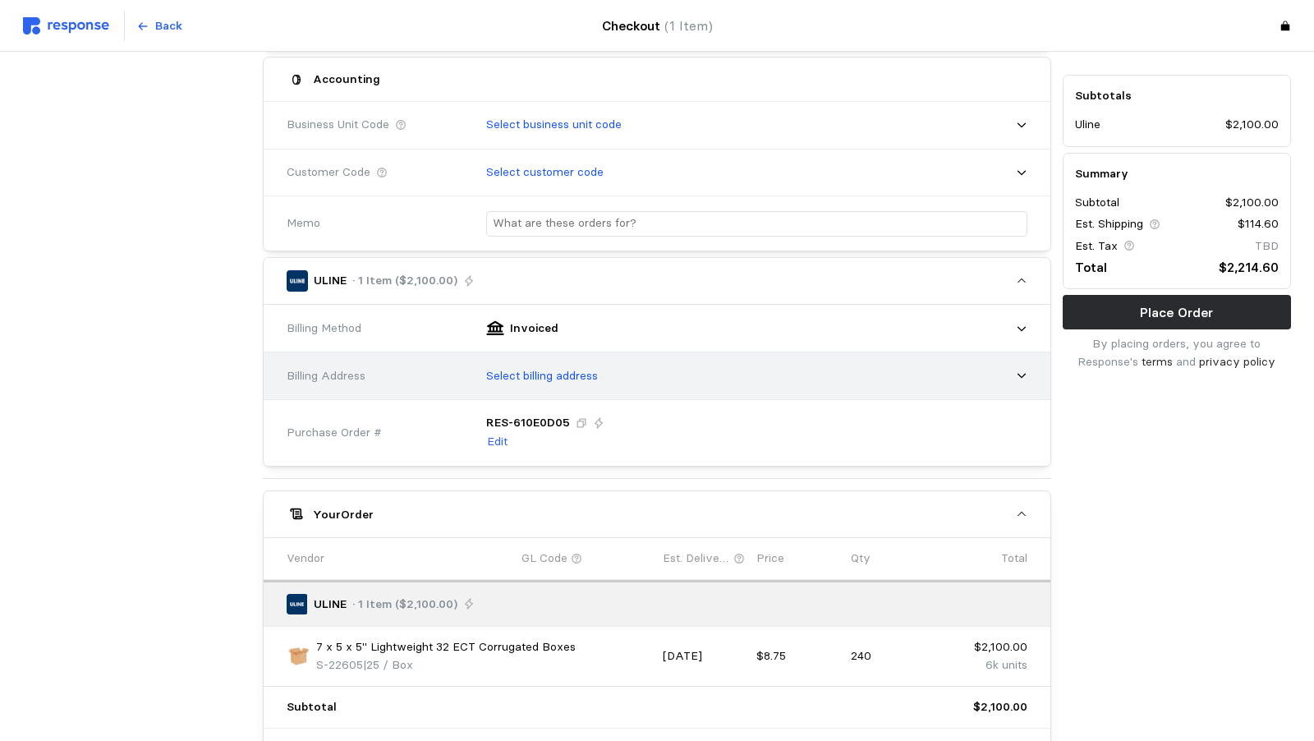
click at [486, 367] on p "Select billing address" at bounding box center [542, 376] width 112 height 18
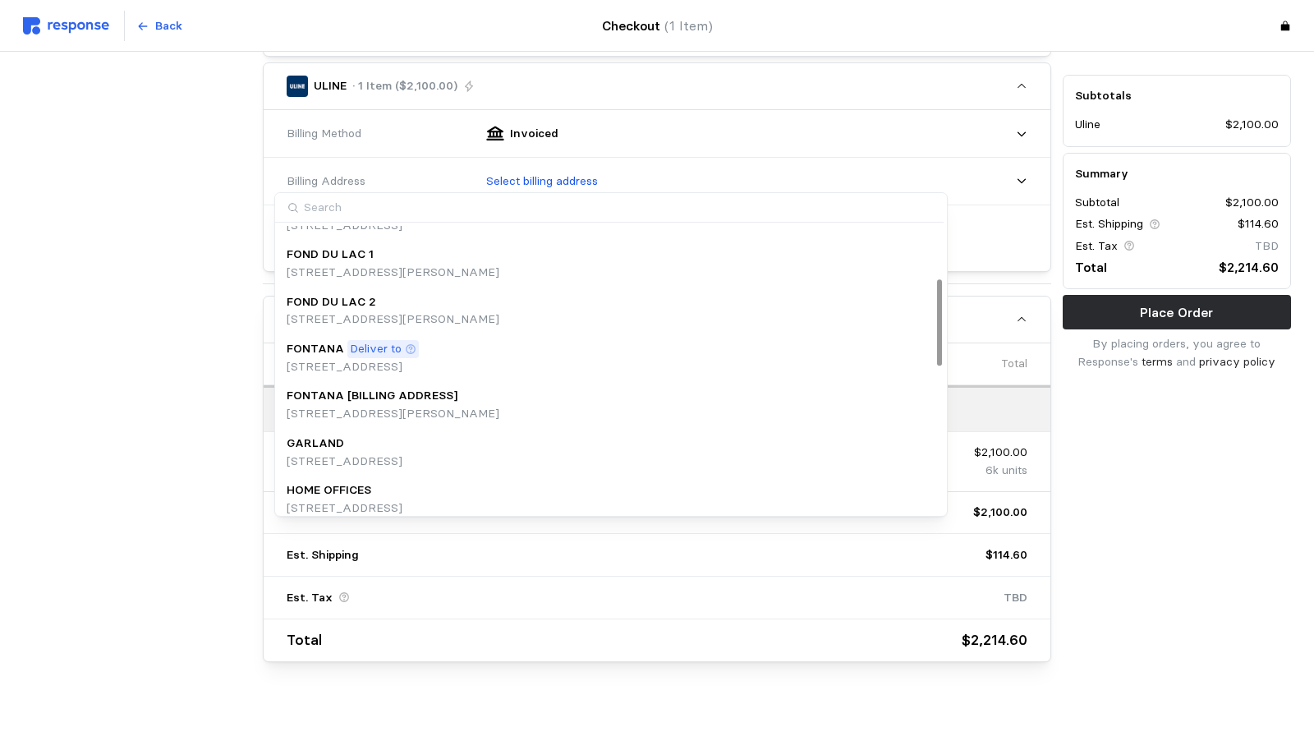
scroll to position [177, 0]
click at [310, 356] on p "[STREET_ADDRESS]" at bounding box center [353, 365] width 132 height 18
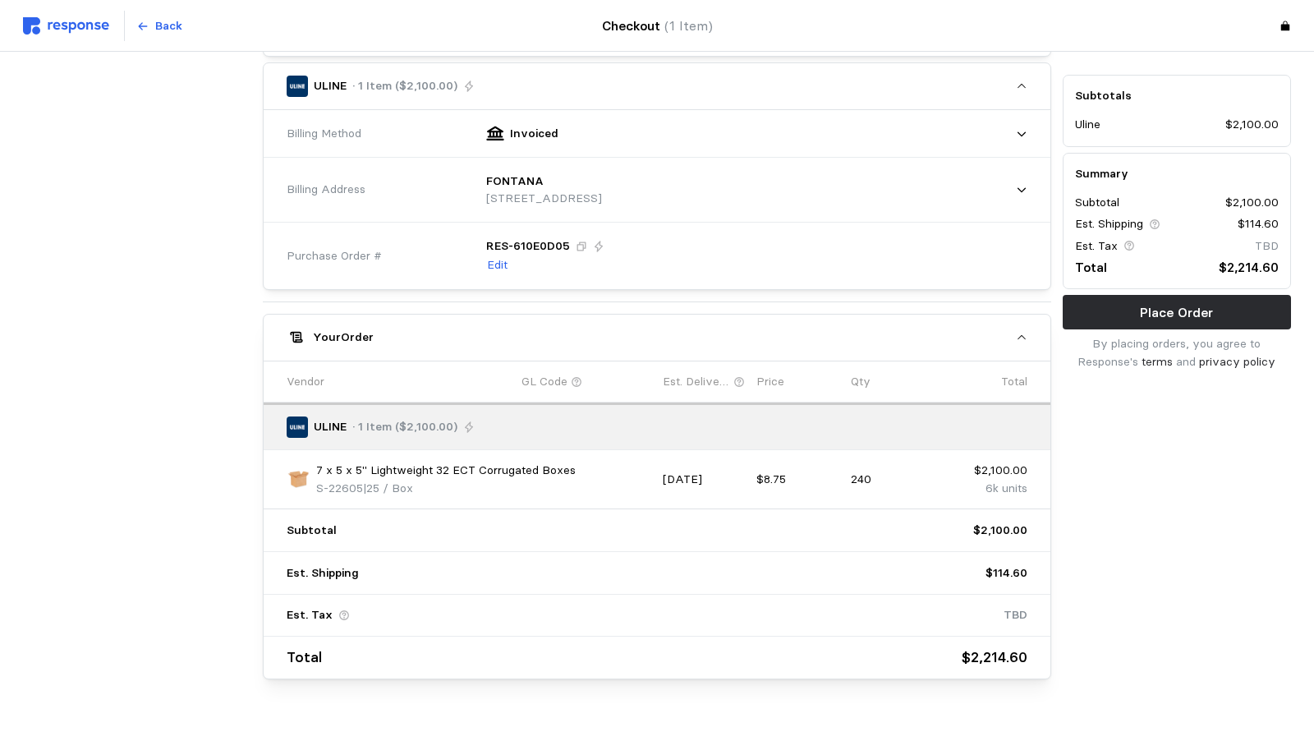
scroll to position [572, 0]
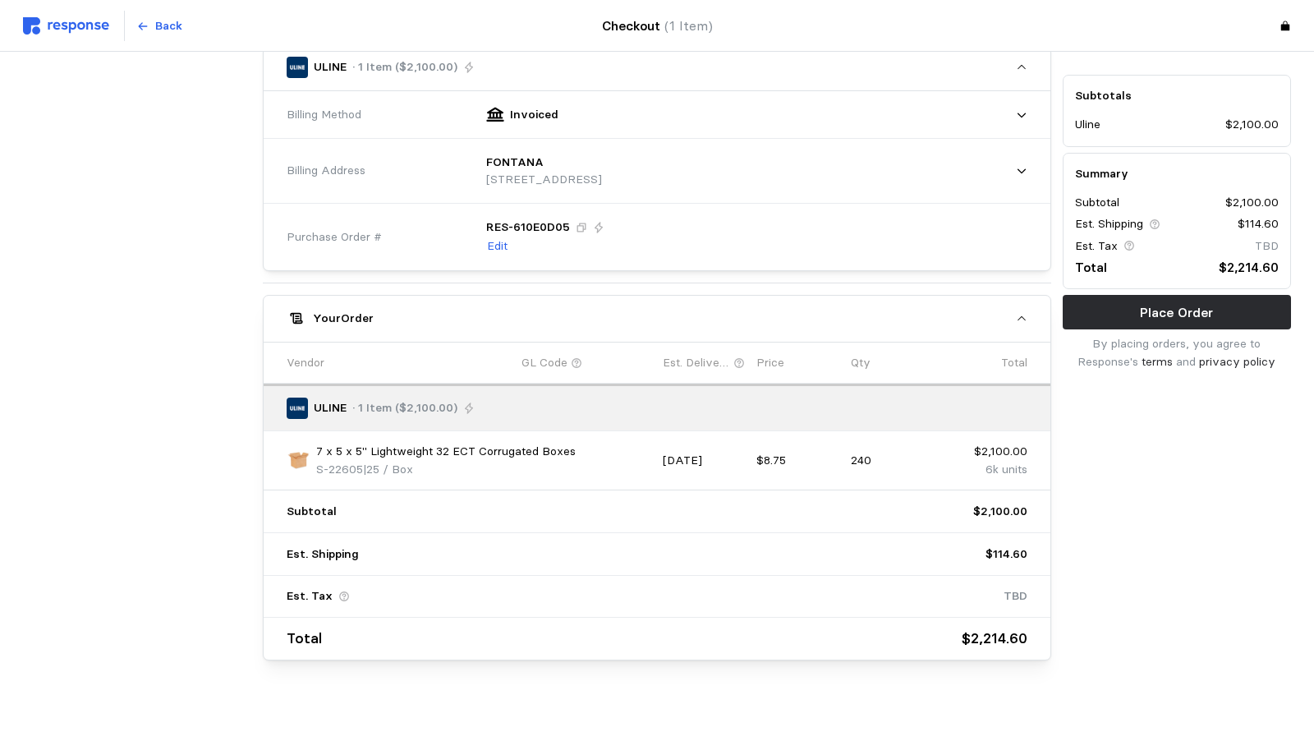
click at [851, 452] on p "240" at bounding box center [892, 461] width 82 height 18
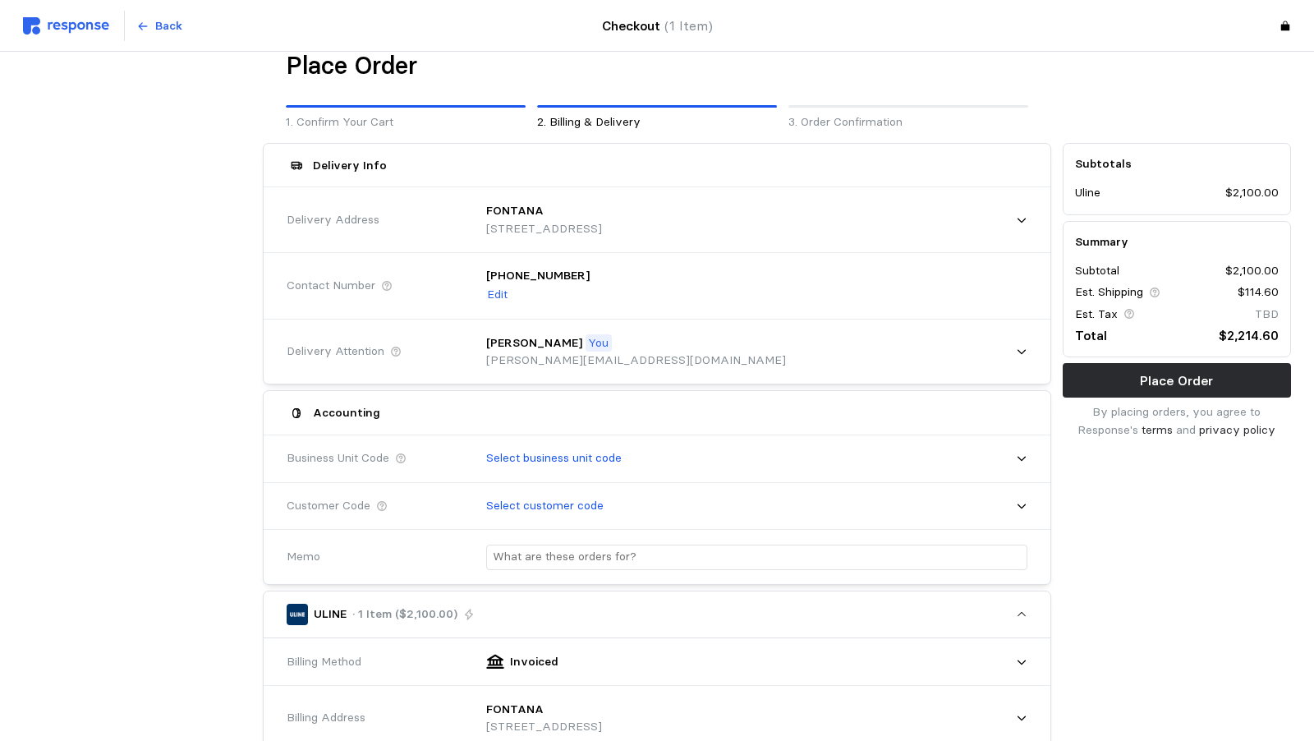
scroll to position [0, 0]
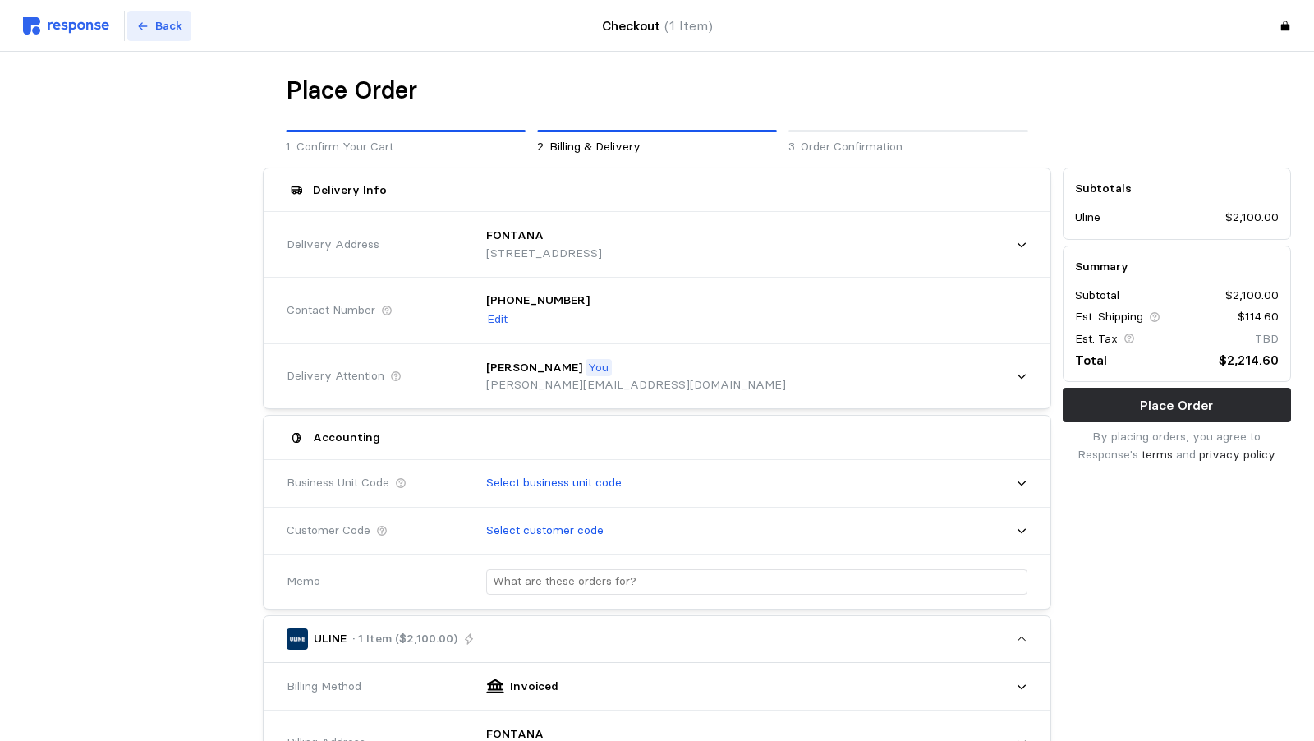
click at [170, 21] on p "Back" at bounding box center [168, 26] width 27 height 18
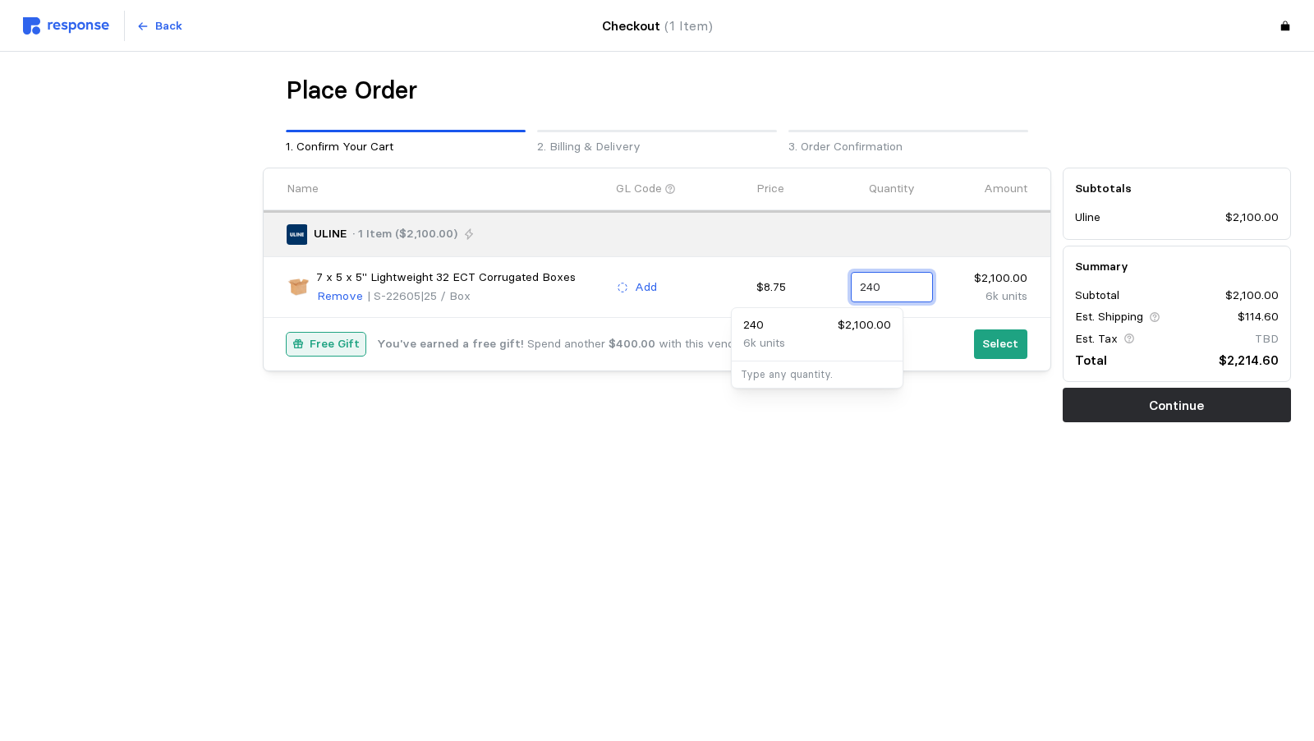
click at [860, 285] on input "240" at bounding box center [891, 288] width 63 height 30
type input "2"
type input "360"
click at [682, 338] on div "Free Gift You've earned a free gift! Spend another $400.00 with this vendor for…" at bounding box center [625, 345] width 676 height 24
click at [982, 341] on p "Select" at bounding box center [1000, 344] width 36 height 18
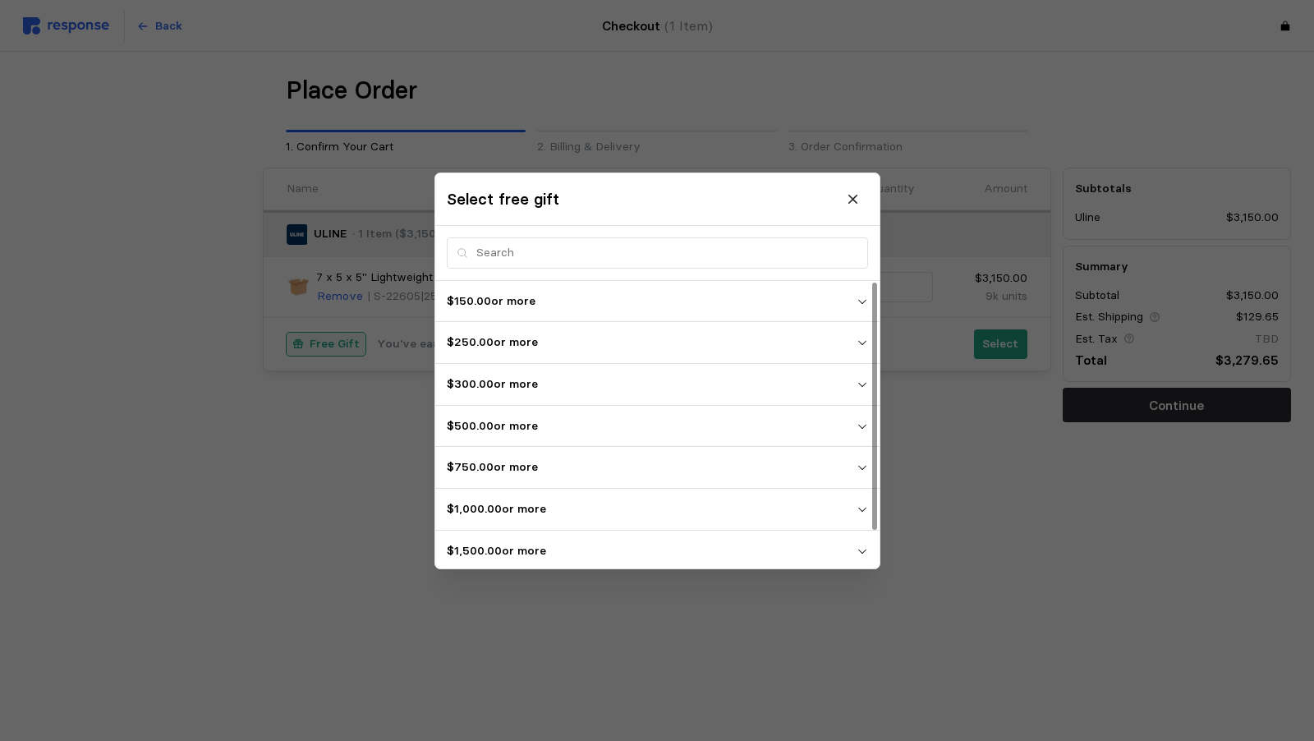
click at [533, 541] on p "$1,500.00 or more" at bounding box center [652, 550] width 410 height 18
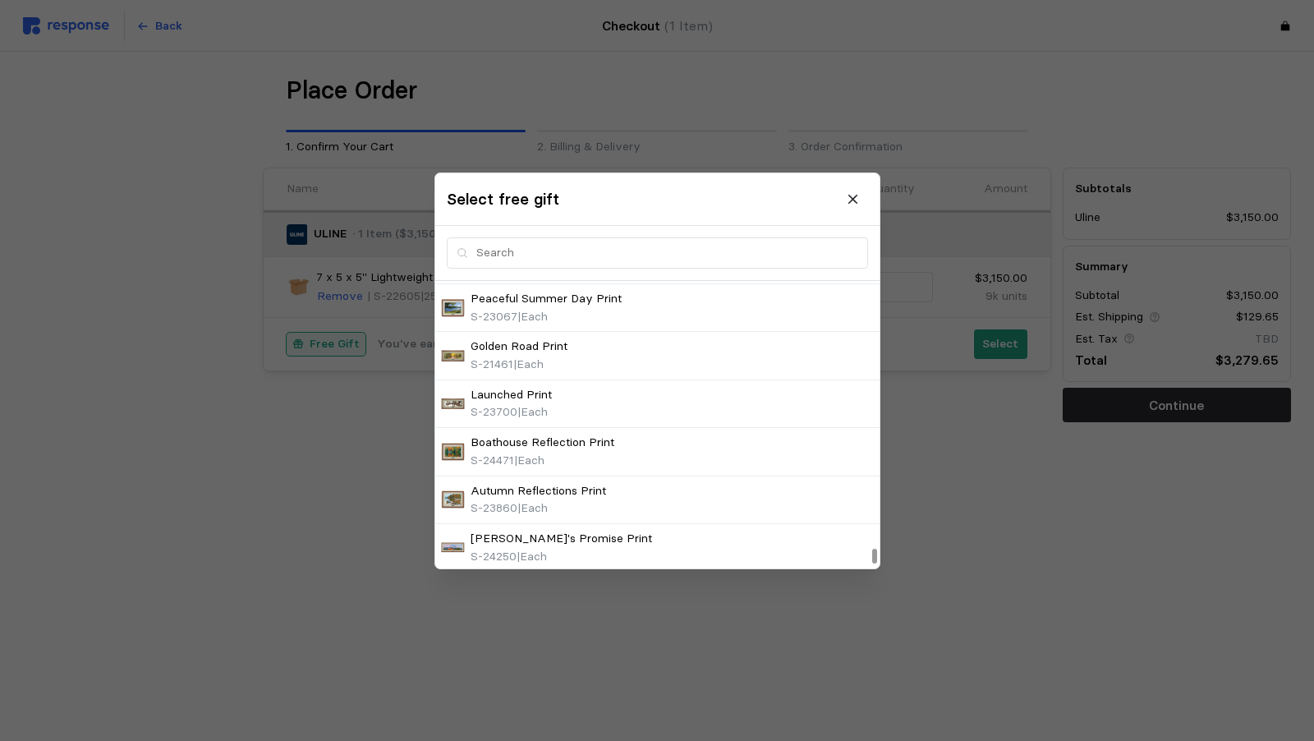
scroll to position [5467, 0]
click at [840, 581] on p "$2,500.00 or more" at bounding box center [652, 590] width 410 height 18
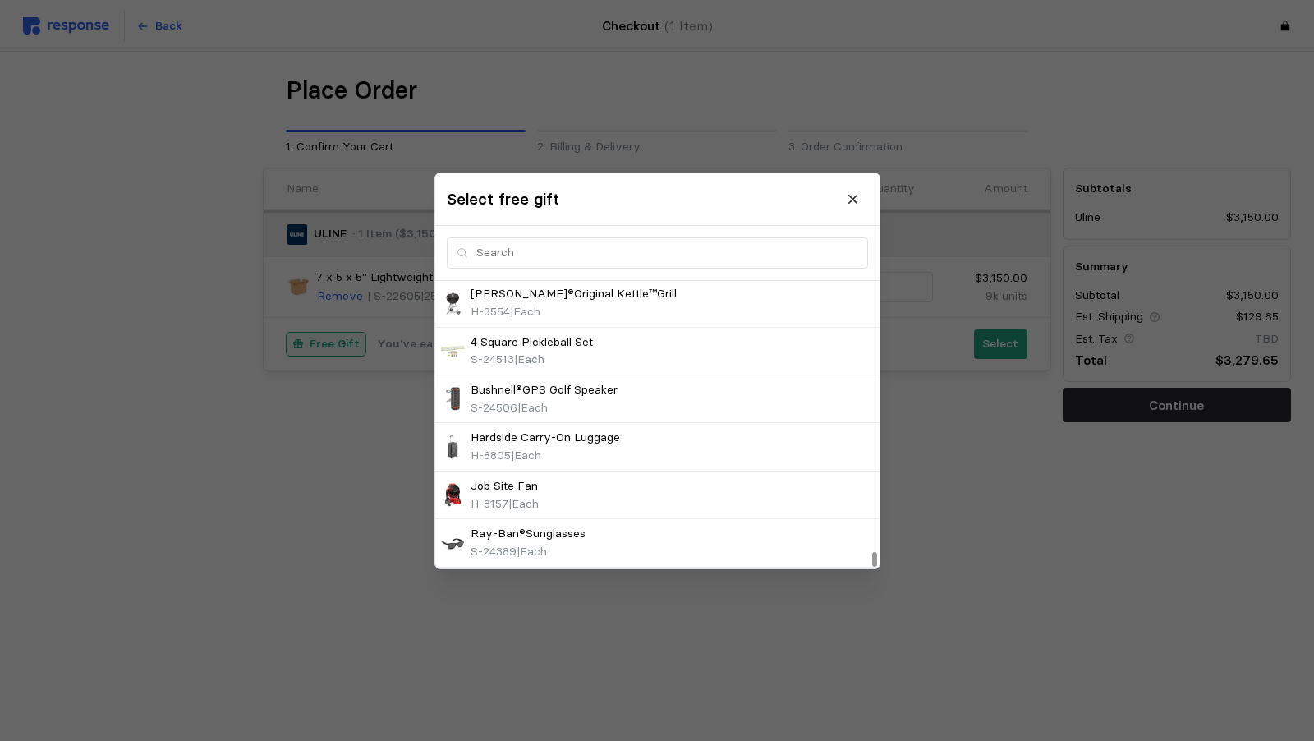
scroll to position [5848, 0]
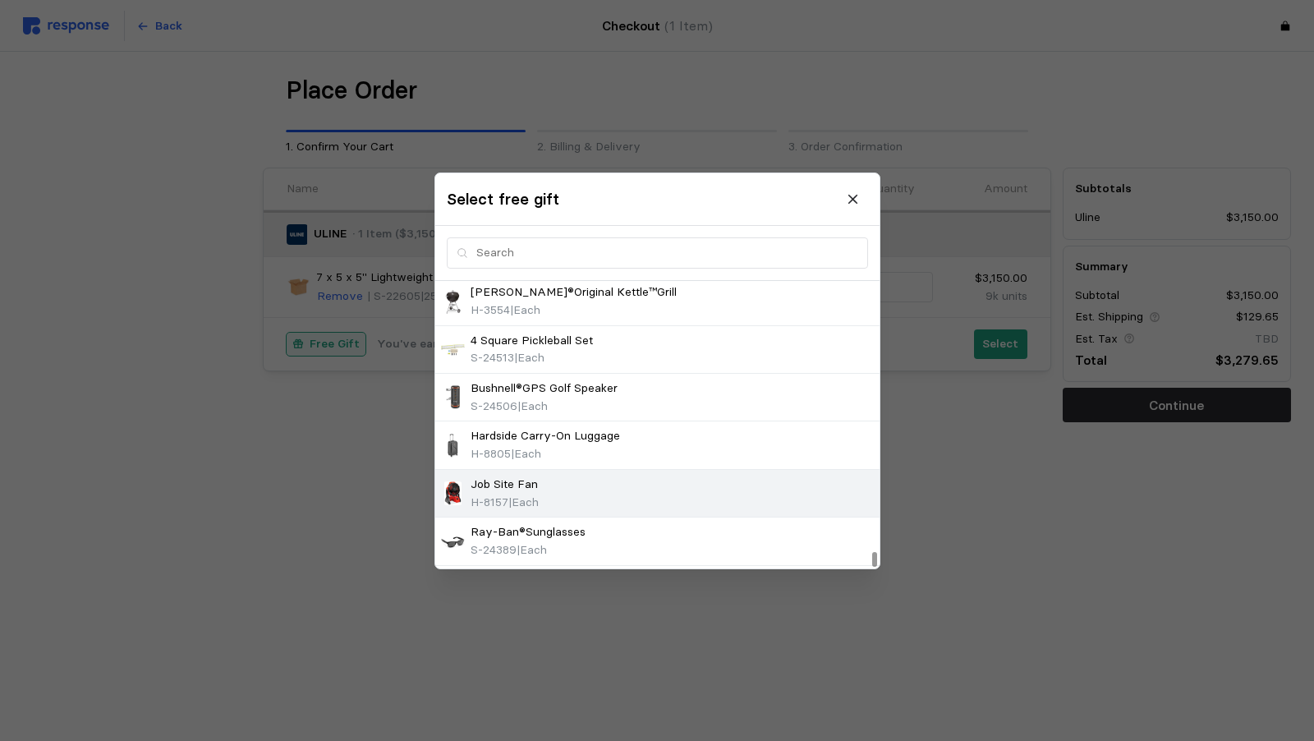
click at [539, 475] on div "Job Site Fan" at bounding box center [505, 484] width 68 height 18
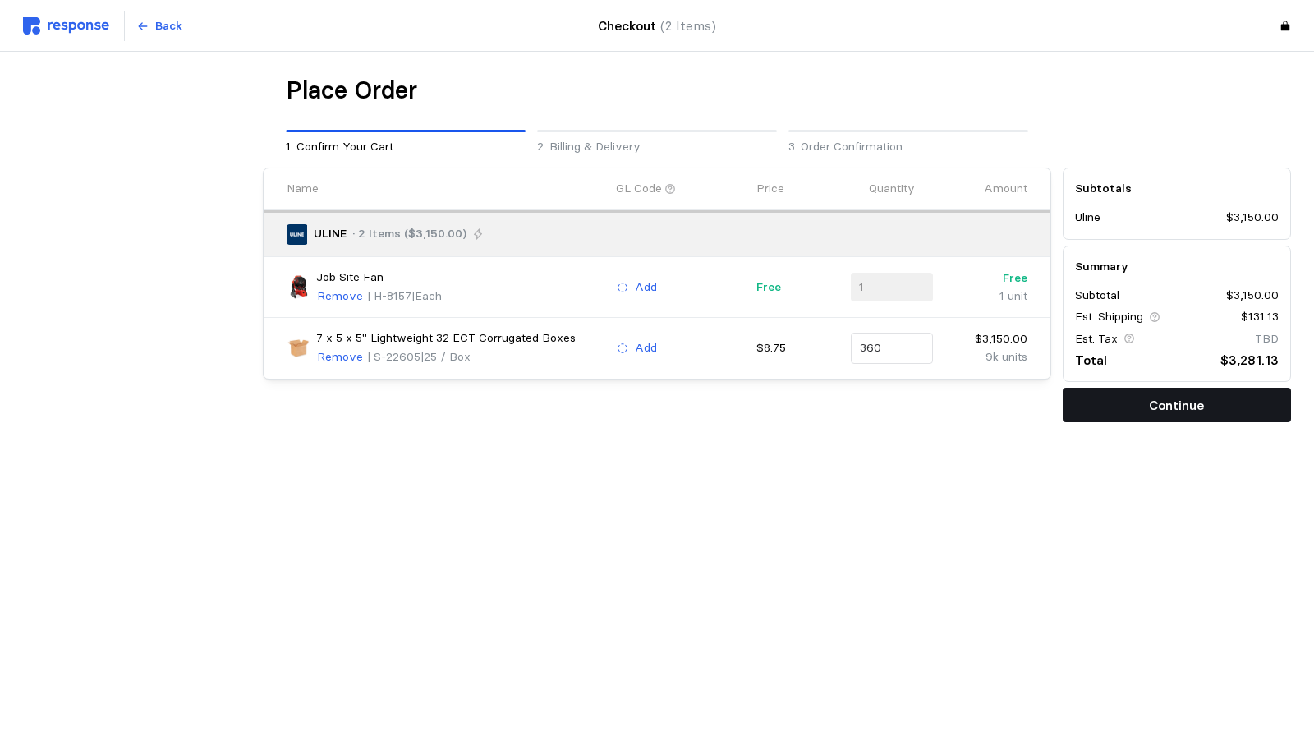
click at [1160, 402] on p "Continue" at bounding box center [1176, 405] width 55 height 21
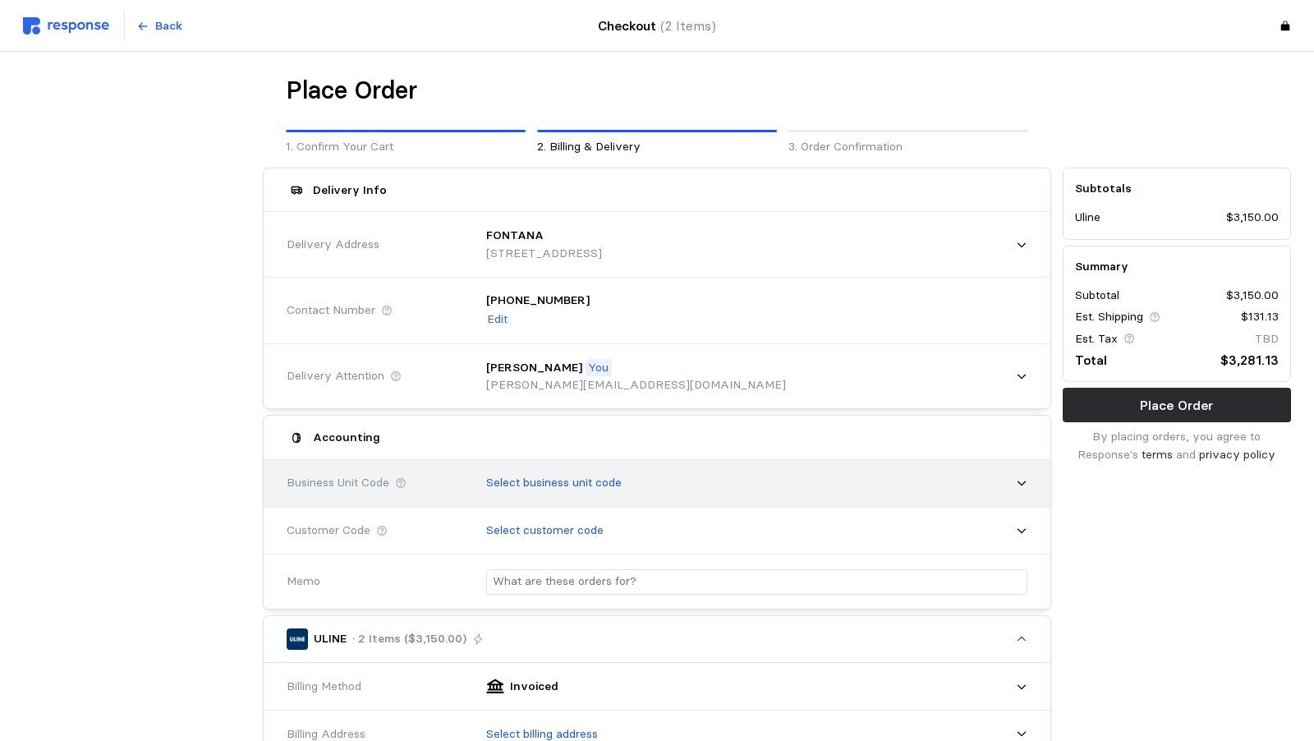
click at [486, 484] on p "Select business unit code" at bounding box center [553, 483] width 135 height 18
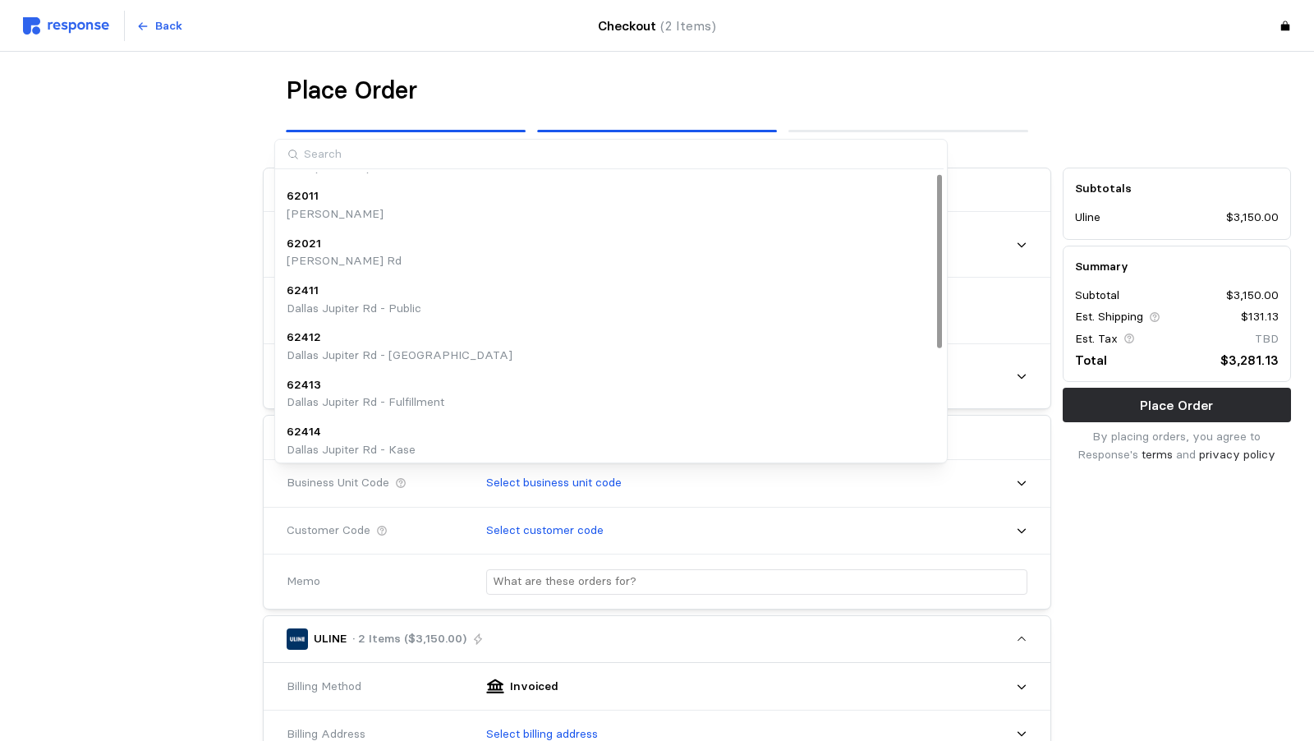
scroll to position [0, 0]
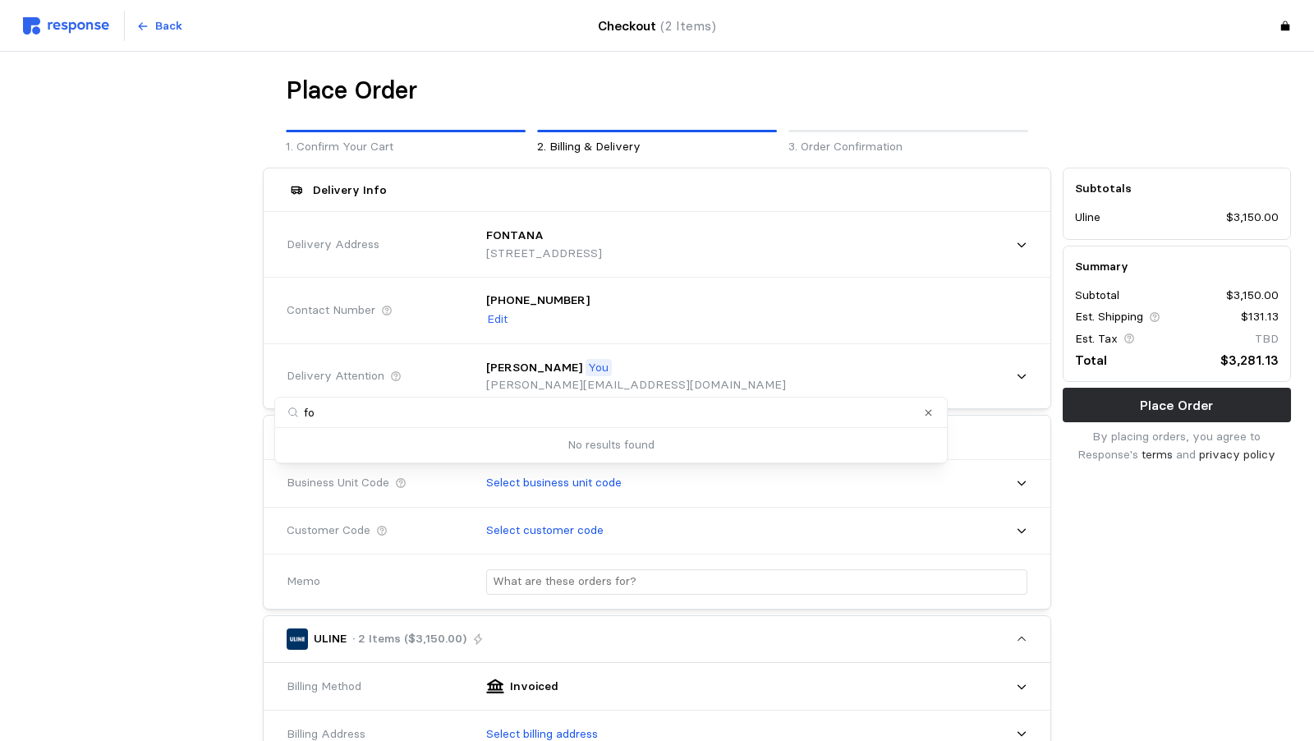
type input "f"
type input "52511"
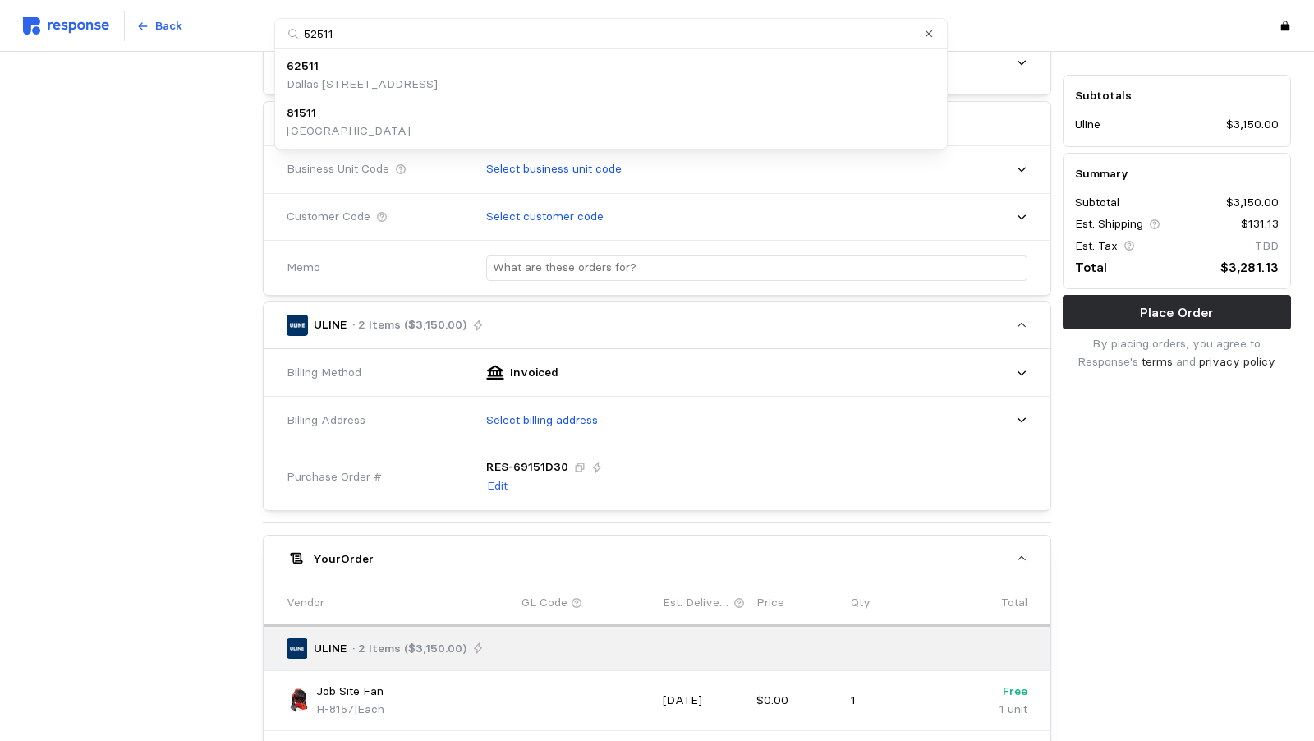
scroll to position [315, 0]
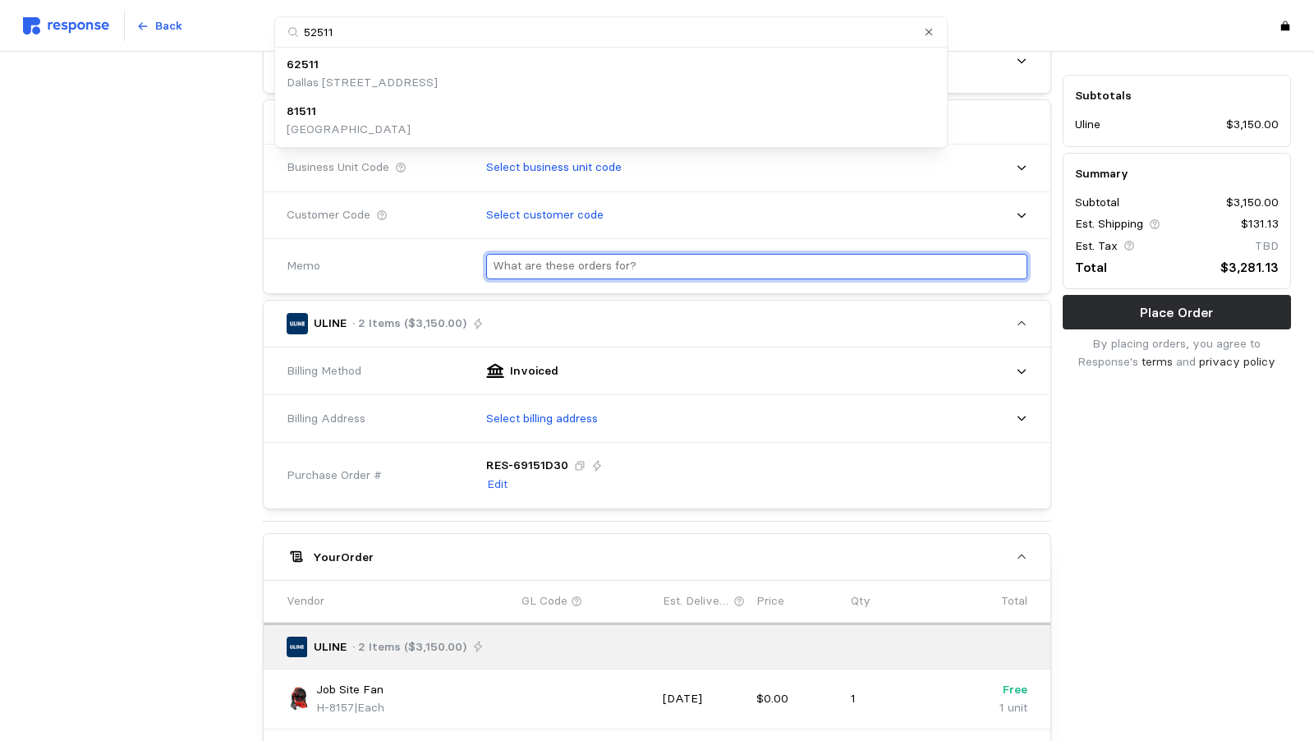
click at [564, 263] on input "text" at bounding box center [757, 267] width 528 height 24
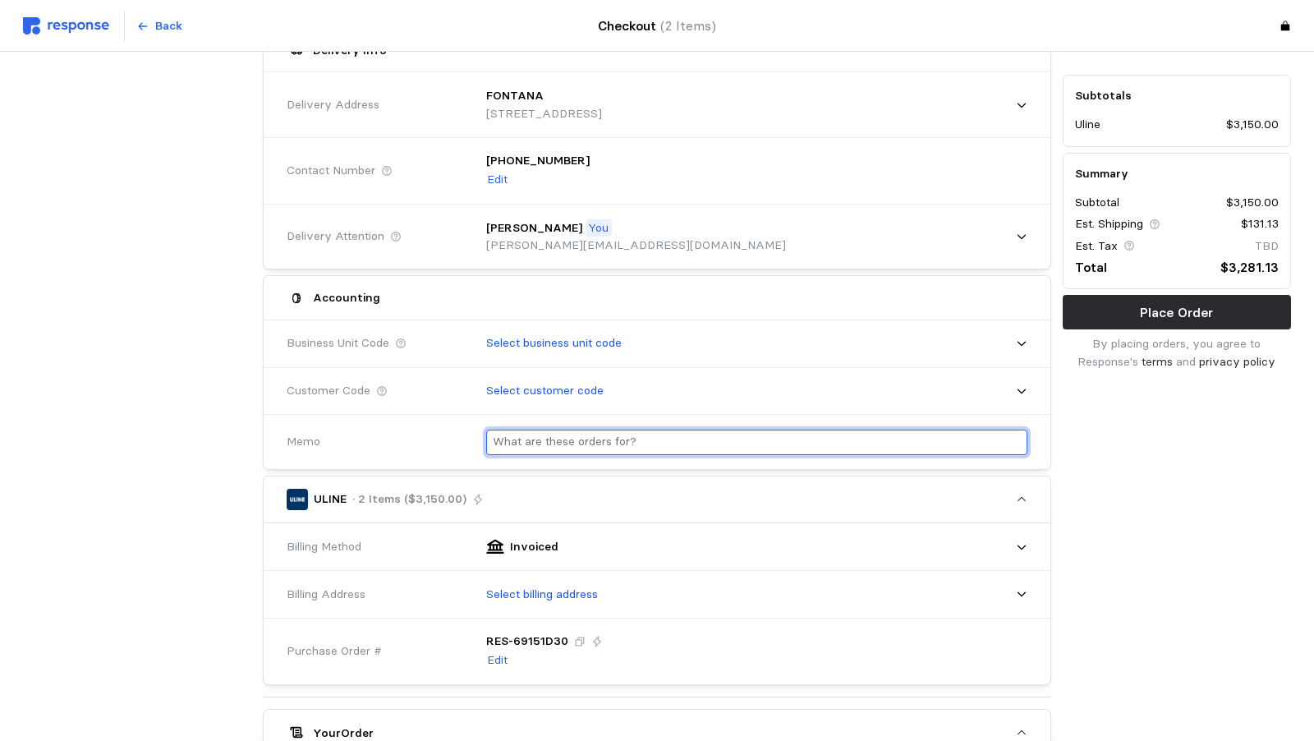
scroll to position [112, 0]
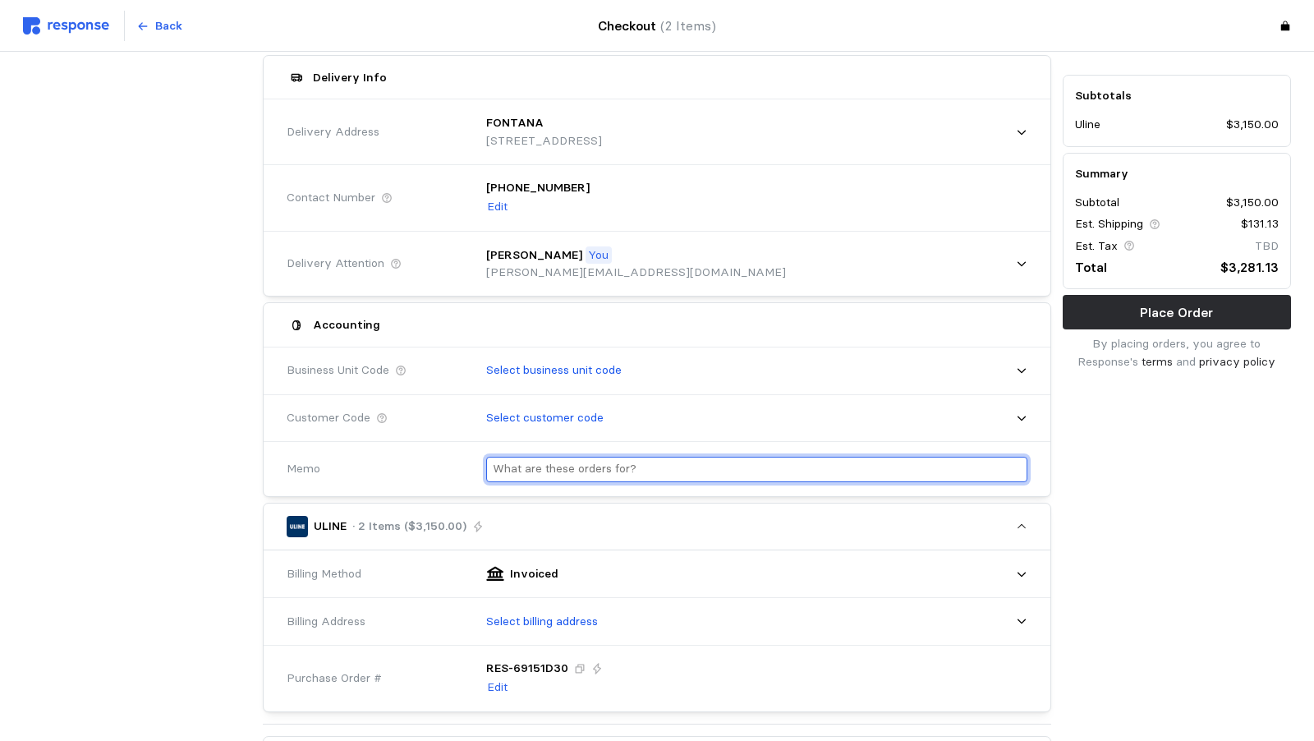
click at [493, 458] on input "text" at bounding box center [757, 469] width 528 height 24
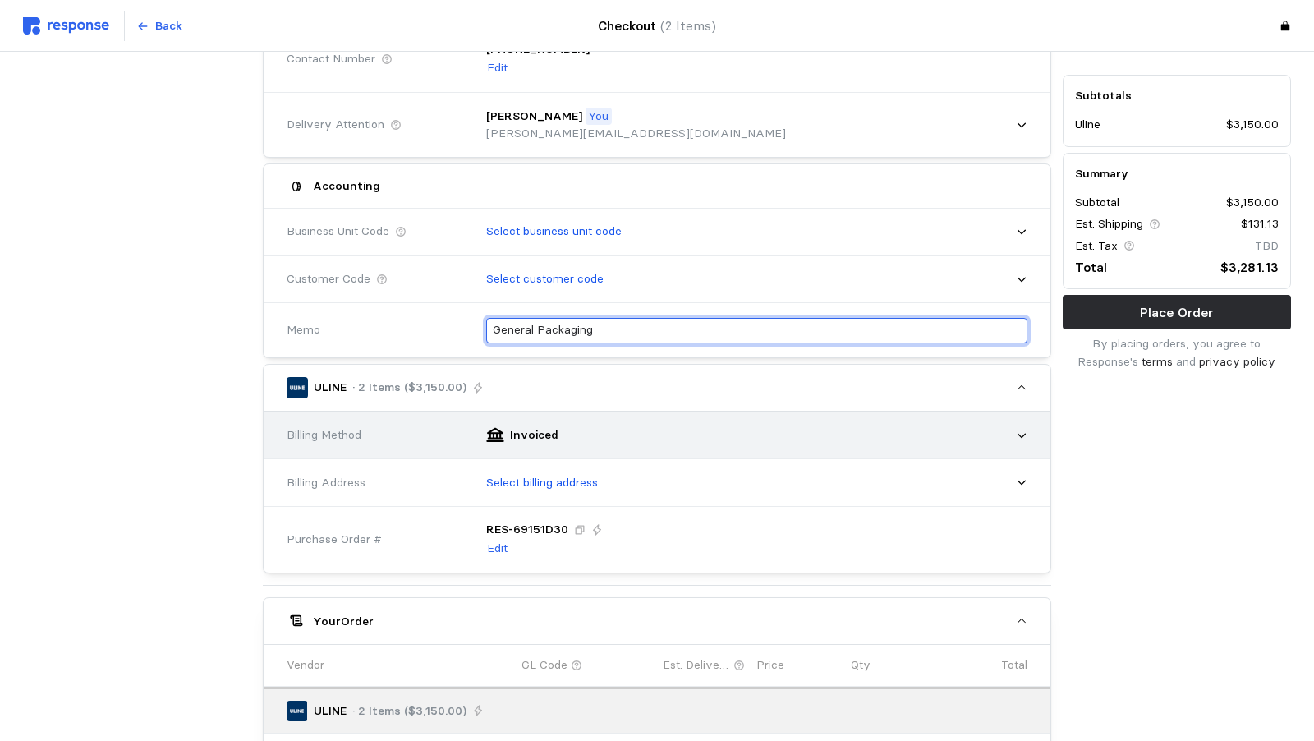
scroll to position [268, 0]
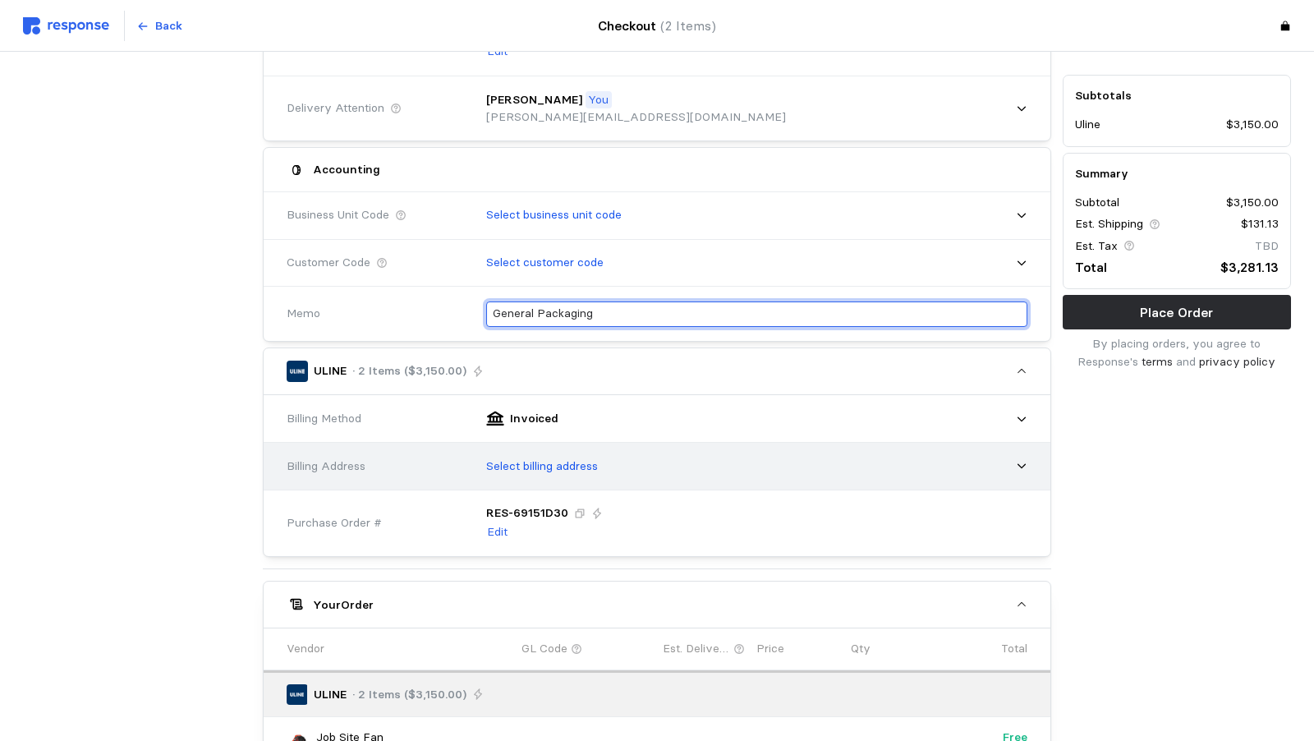
type input "General Packaging"
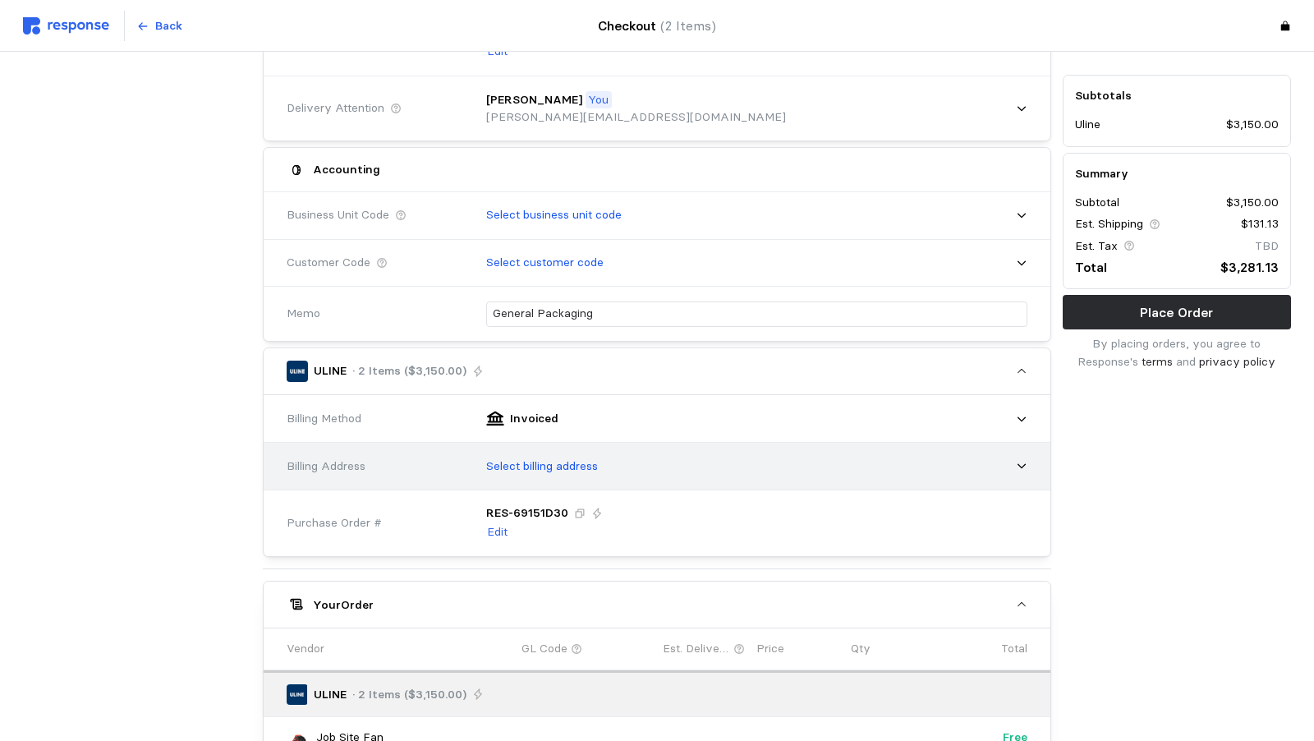
click at [486, 464] on p "Select billing address" at bounding box center [542, 466] width 112 height 18
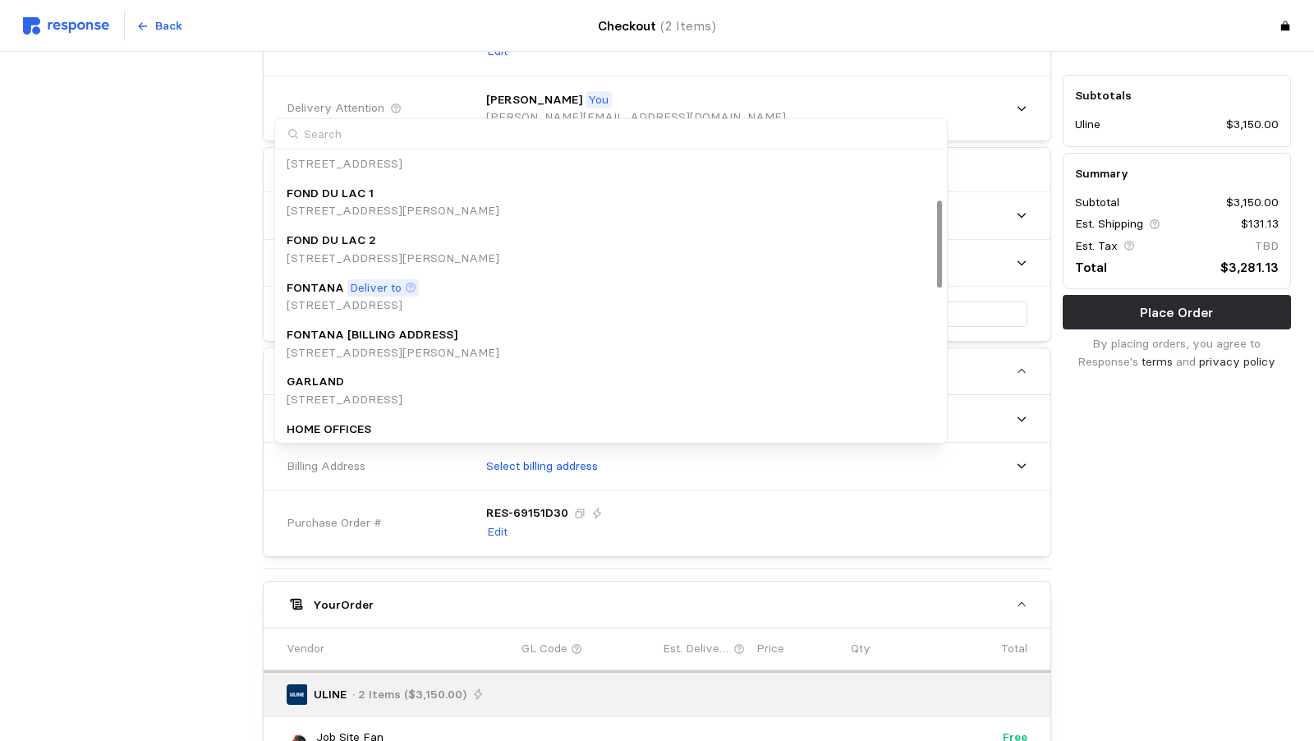
scroll to position [165, 0]
click at [407, 293] on p "[STREET_ADDRESS]" at bounding box center [353, 302] width 132 height 18
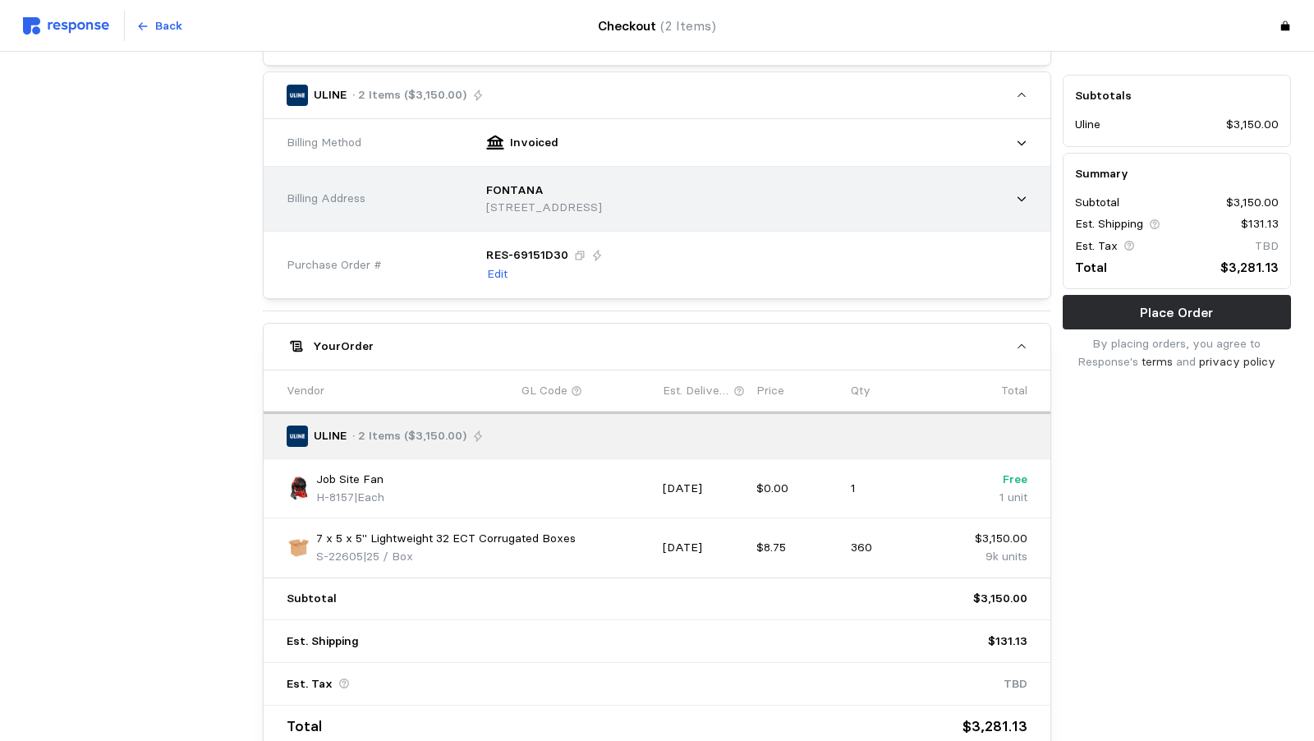
scroll to position [548, 0]
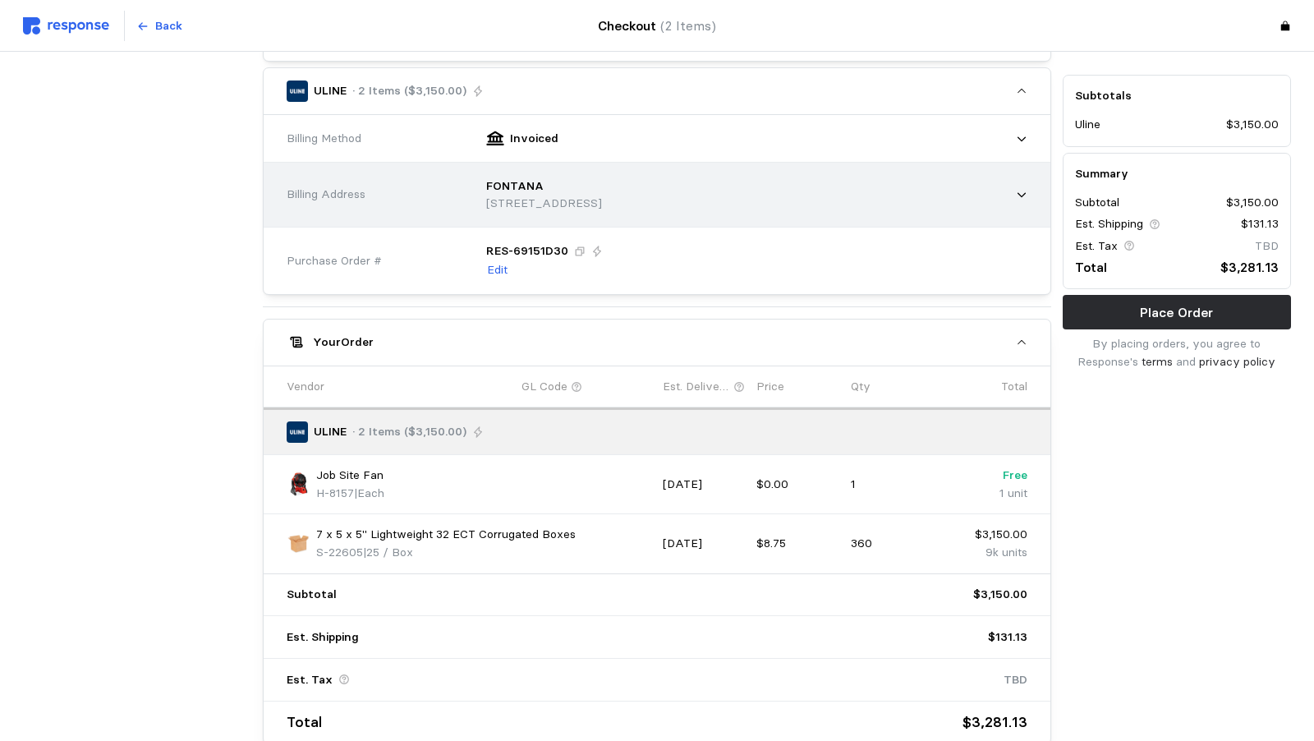
click at [486, 195] on p "[STREET_ADDRESS]" at bounding box center [544, 204] width 116 height 18
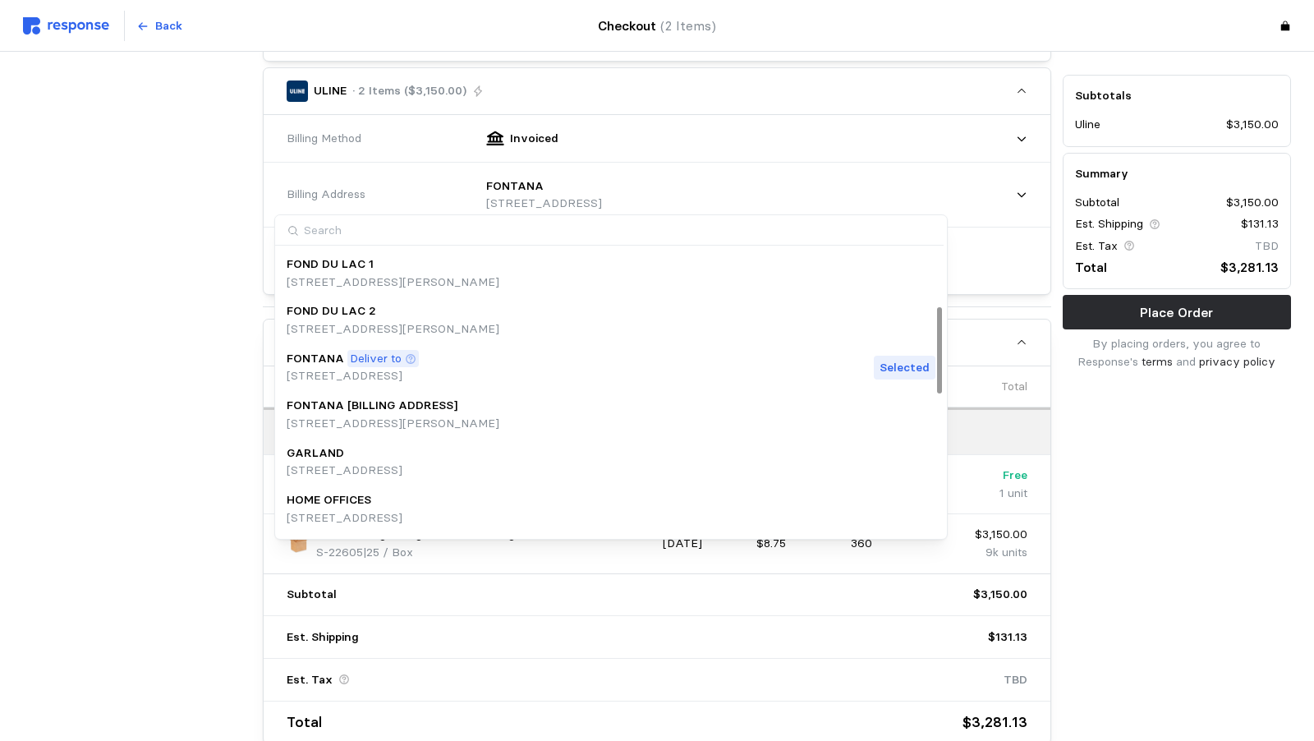
scroll to position [191, 0]
click at [410, 398] on p "FONTANA [BILLING ADDRESS]" at bounding box center [372, 402] width 171 height 18
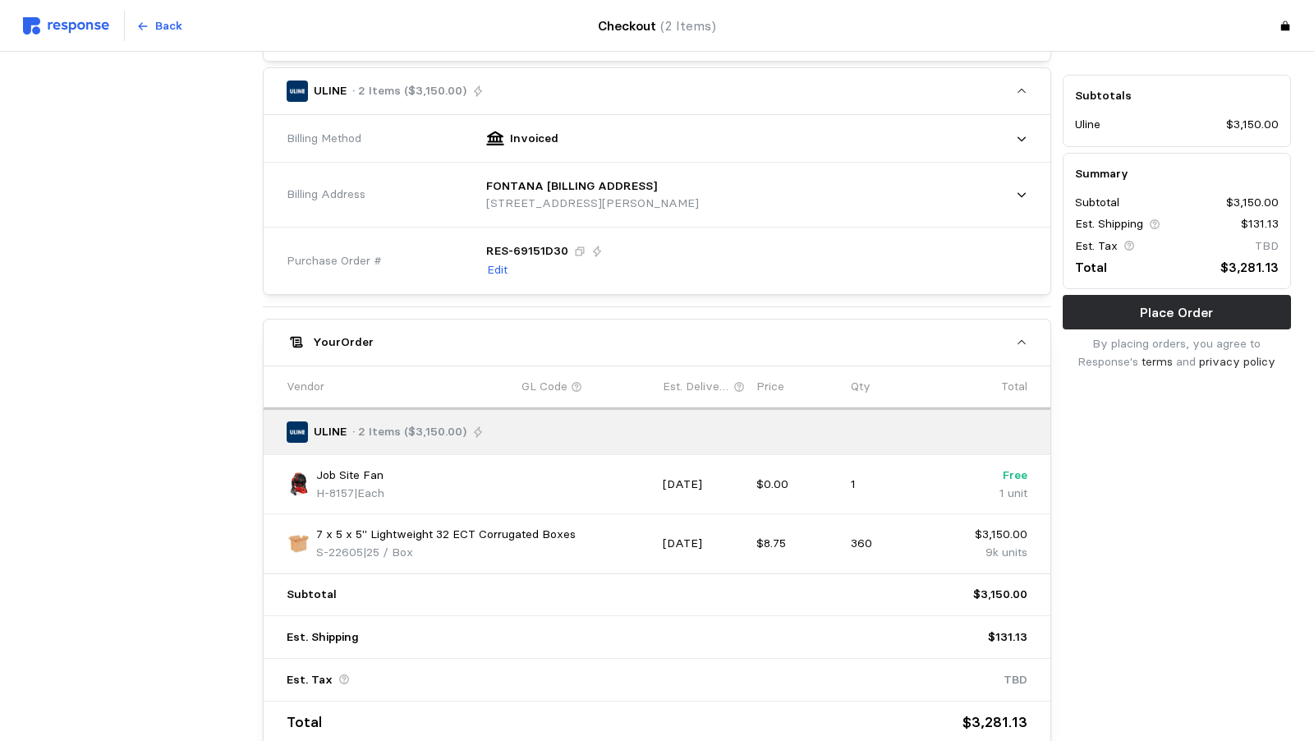
click at [574, 246] on icon at bounding box center [579, 251] width 11 height 11
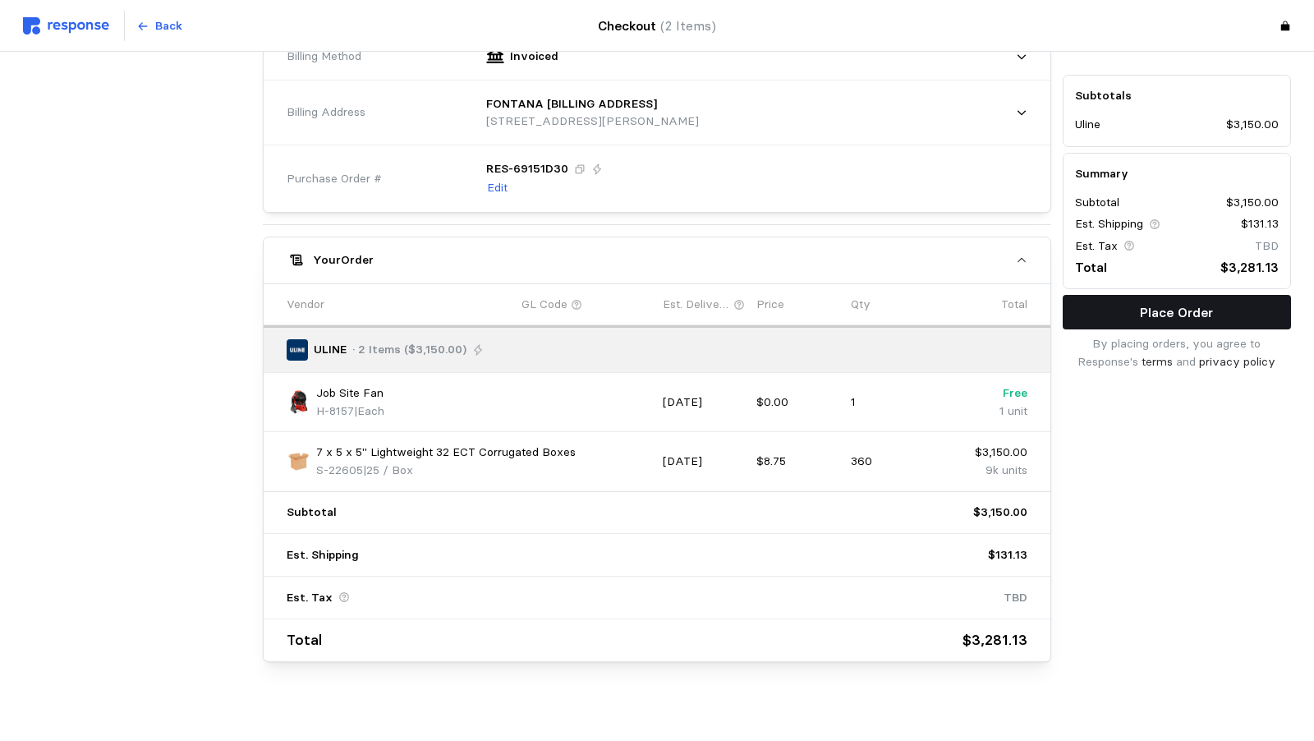
click at [1140, 302] on p "Place Order" at bounding box center [1176, 312] width 73 height 21
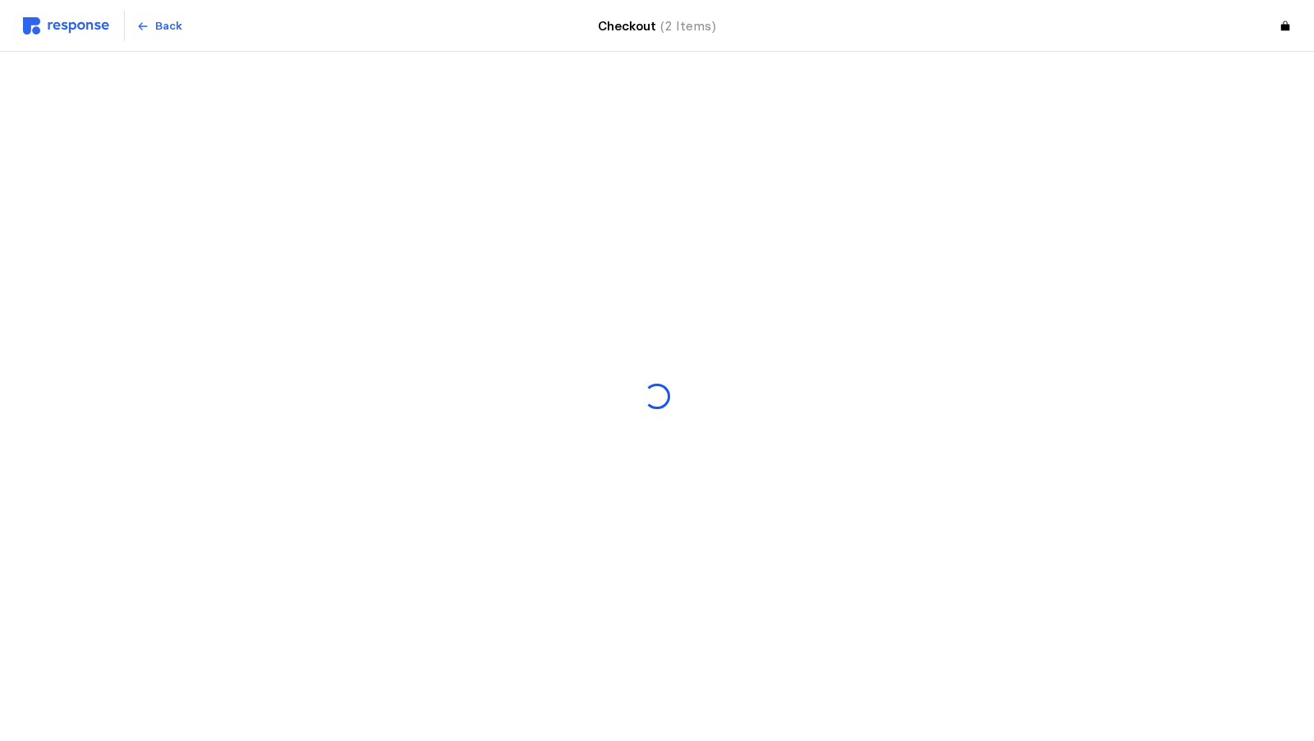
scroll to position [0, 0]
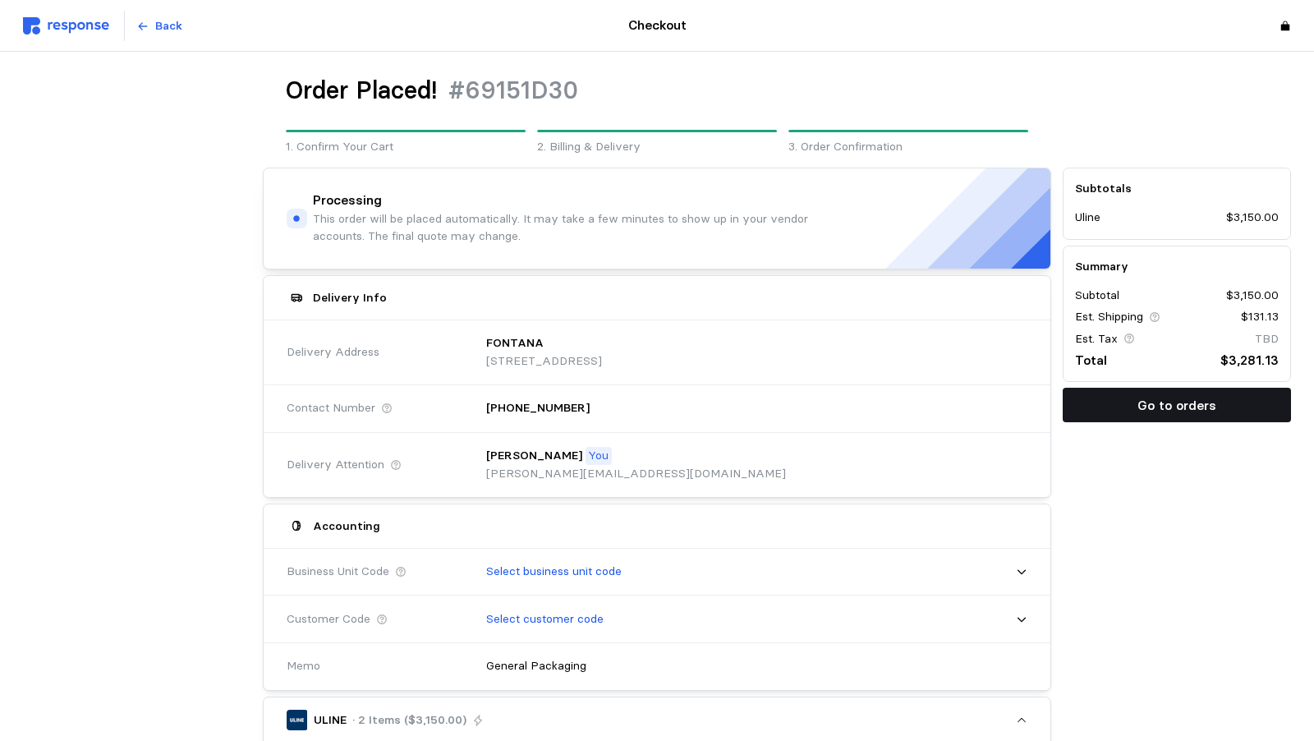
click at [1137, 412] on p "Go to orders" at bounding box center [1176, 405] width 79 height 21
